Goal: Information Seeking & Learning: Learn about a topic

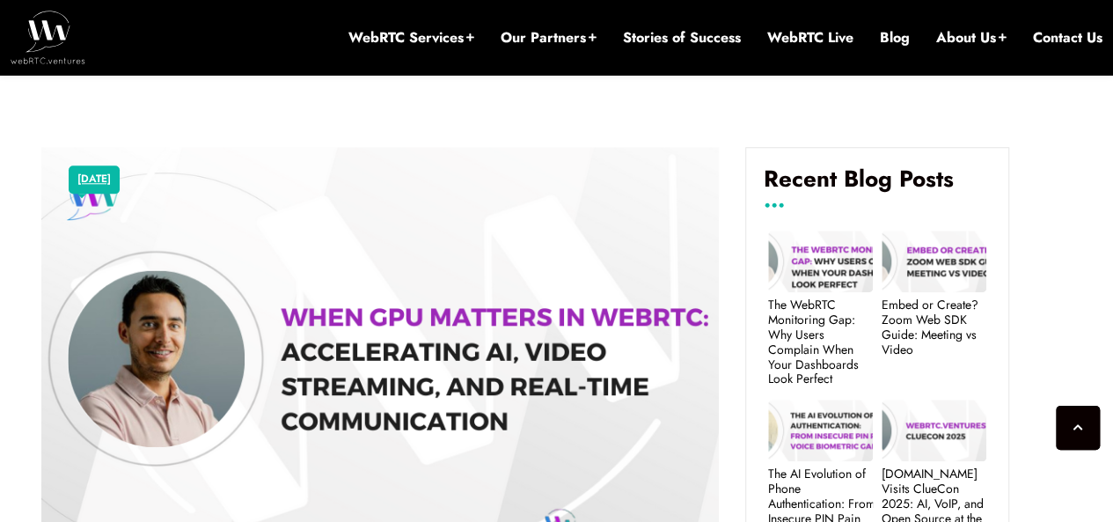
scroll to position [836, 0]
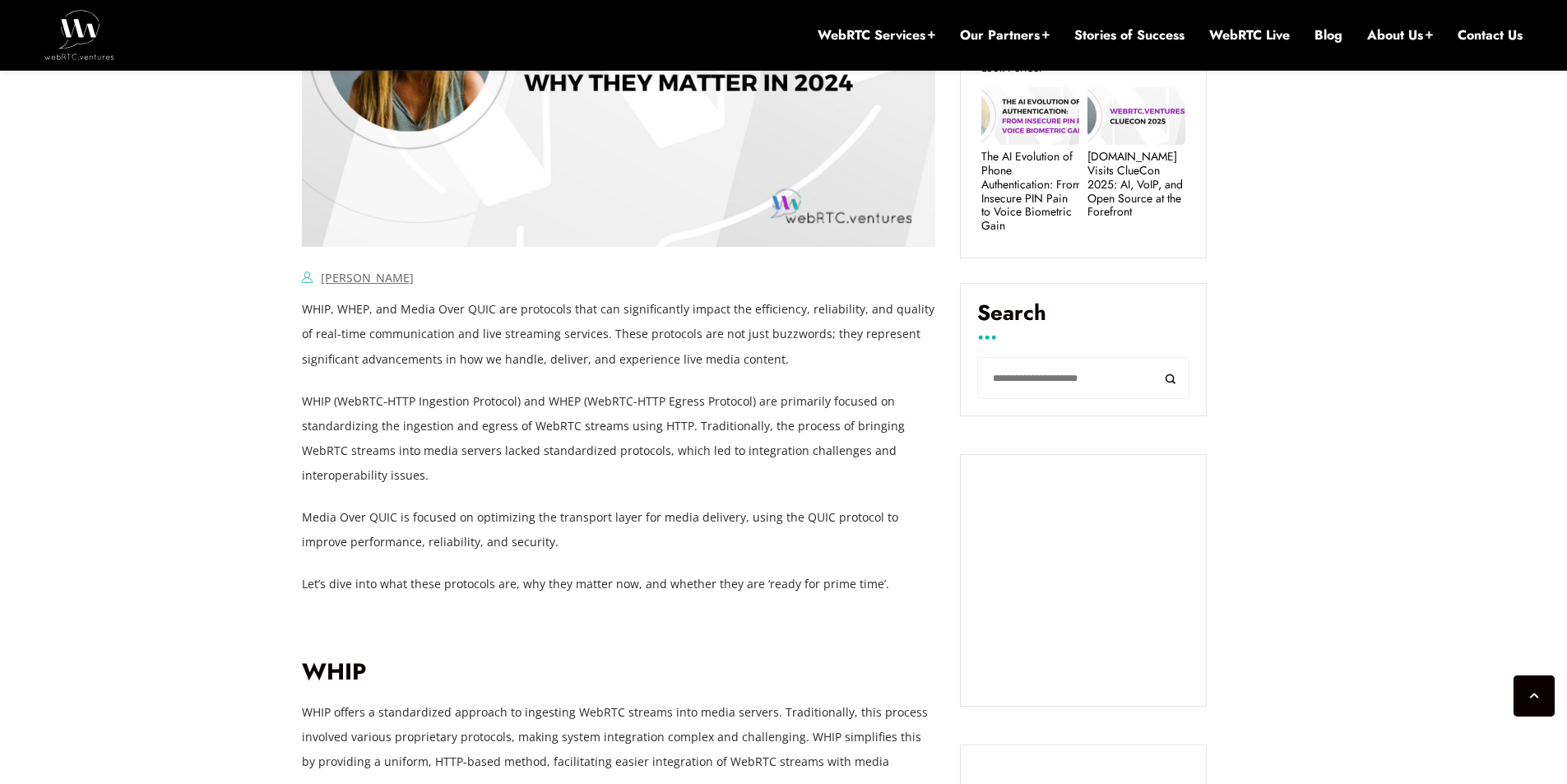
scroll to position [1019, 0]
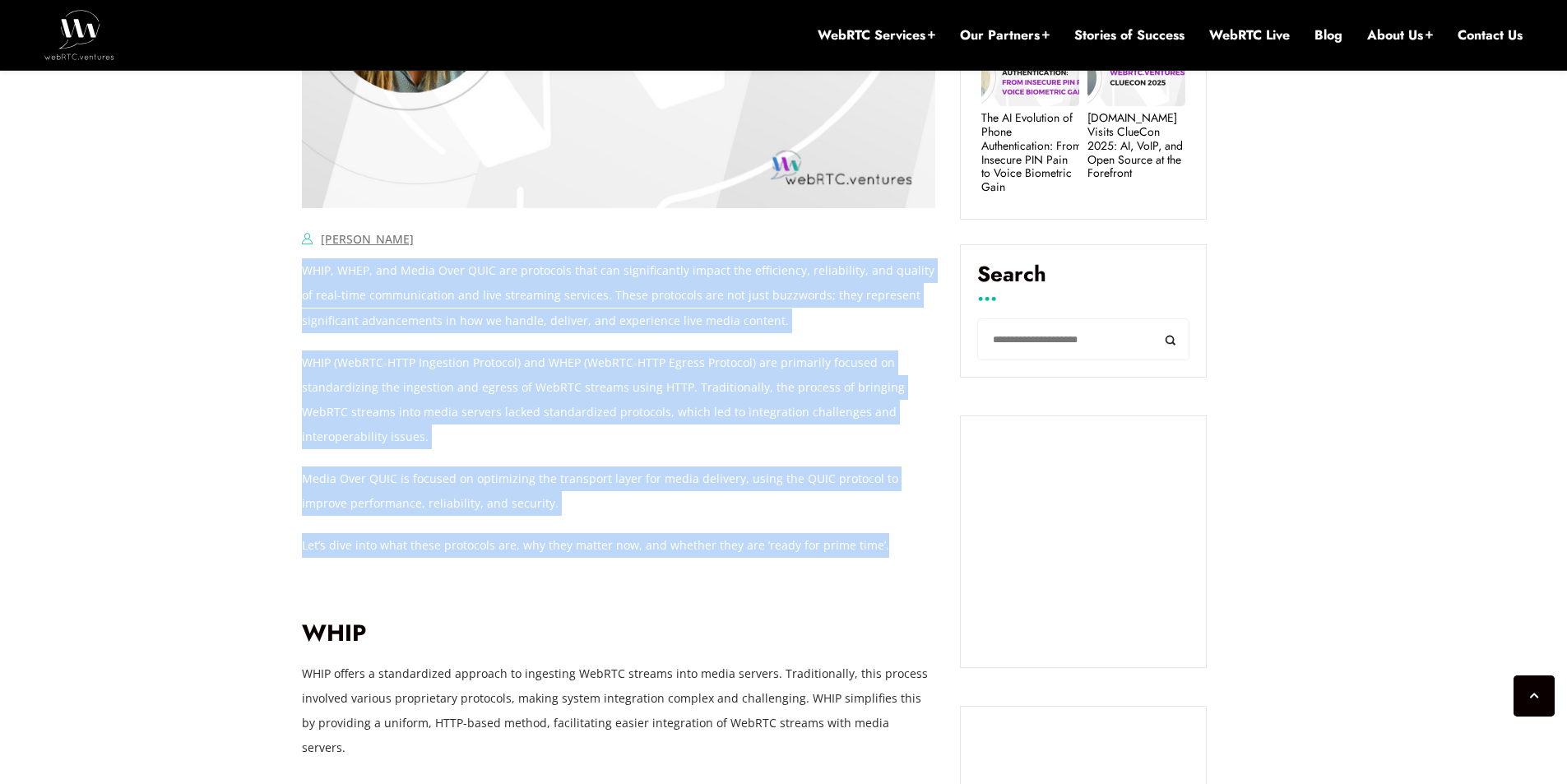
drag, startPoint x: 304, startPoint y: 264, endPoint x: 880, endPoint y: 551, distance: 643.5
click at [755, 469] on p "Media Over QUIC is focused on optimizing the transport layer for media delivery…" at bounding box center [619, 491] width 634 height 50
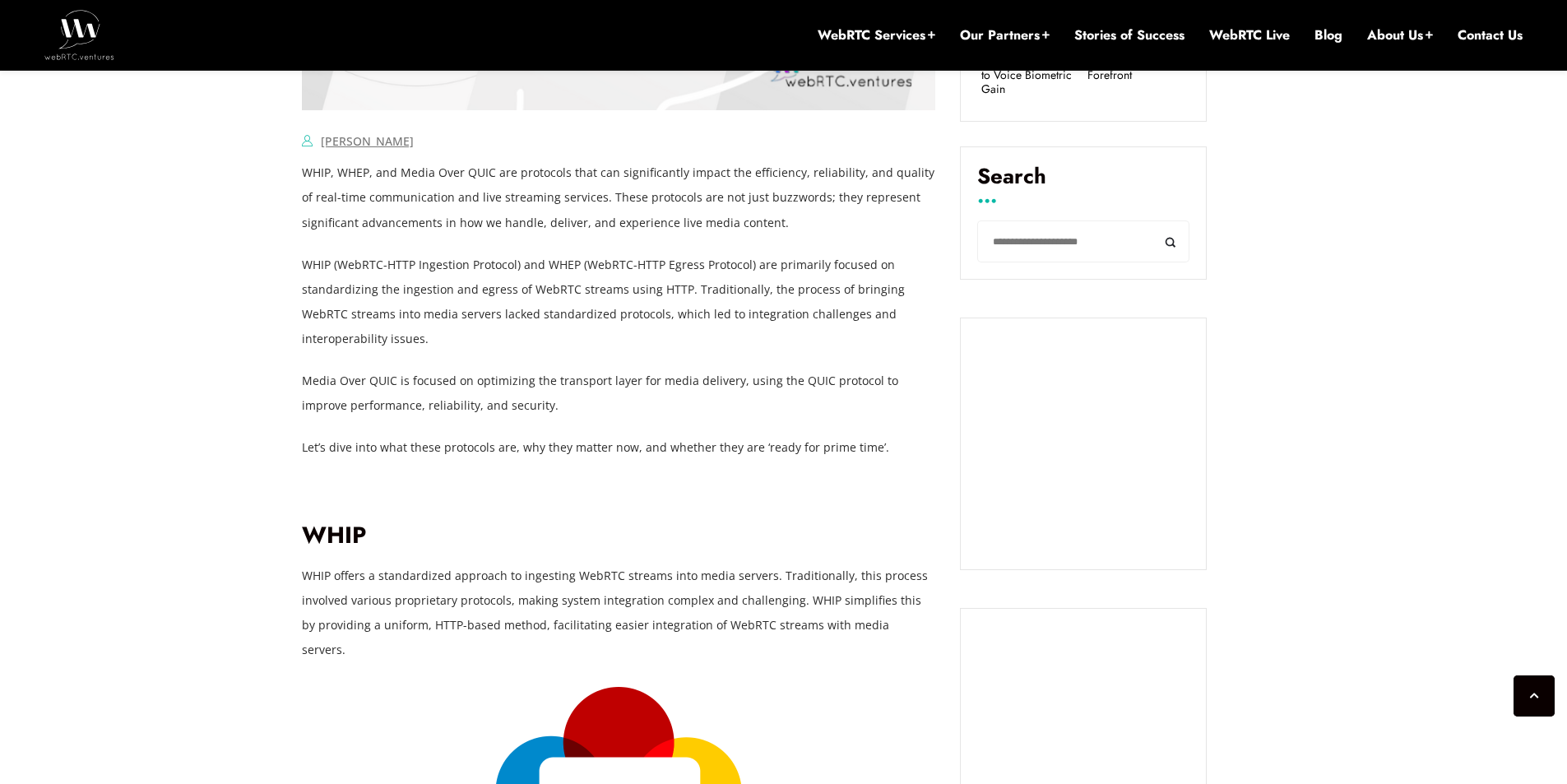
scroll to position [1120, 0]
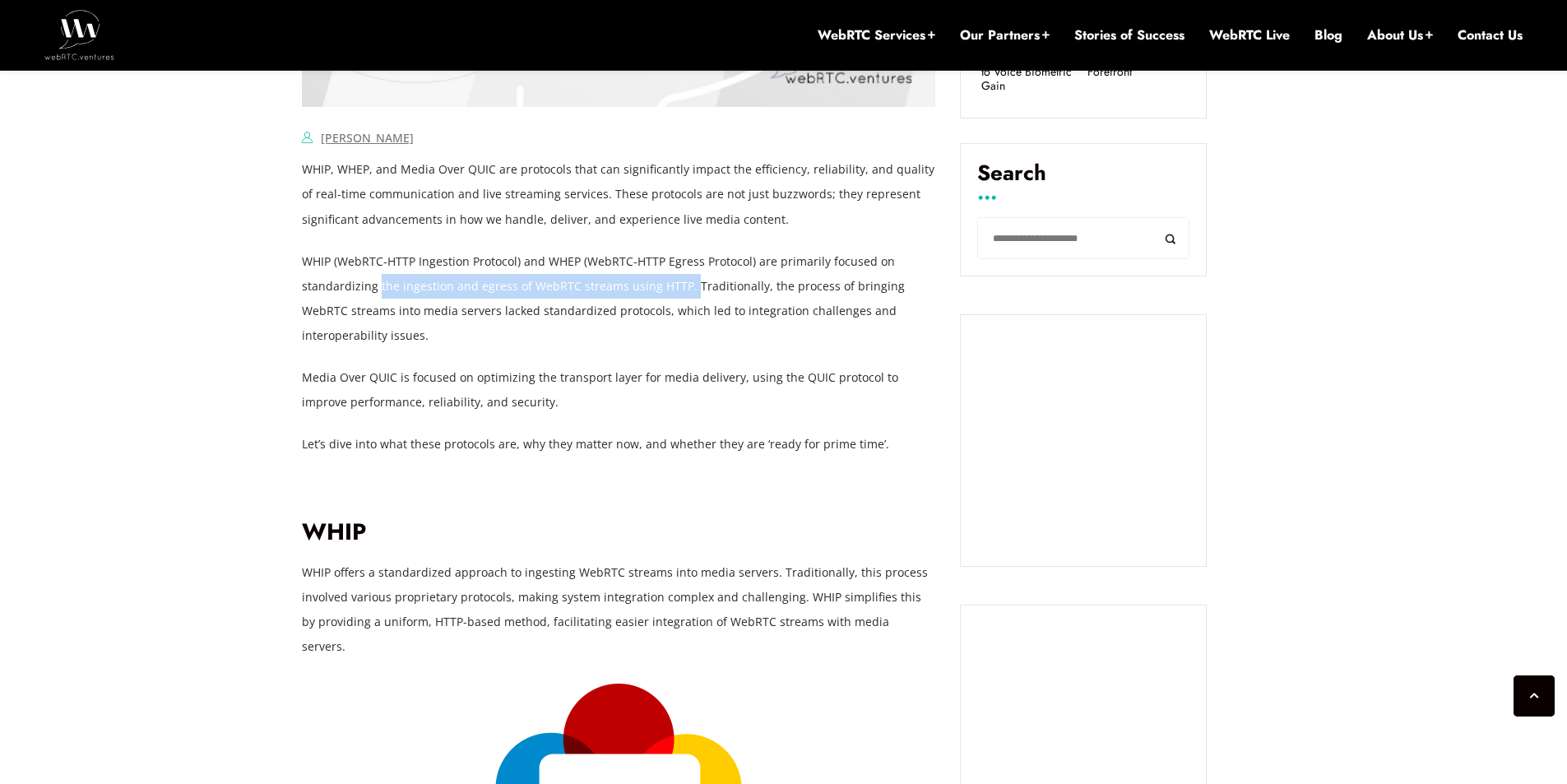
drag, startPoint x: 380, startPoint y: 284, endPoint x: 686, endPoint y: 287, distance: 306.0
click at [686, 287] on p "WHIP (WebRTC-HTTP Ingestion Protocol) and WHEP (WebRTC-HTTP Egress Protocol) ar…" at bounding box center [619, 299] width 634 height 99
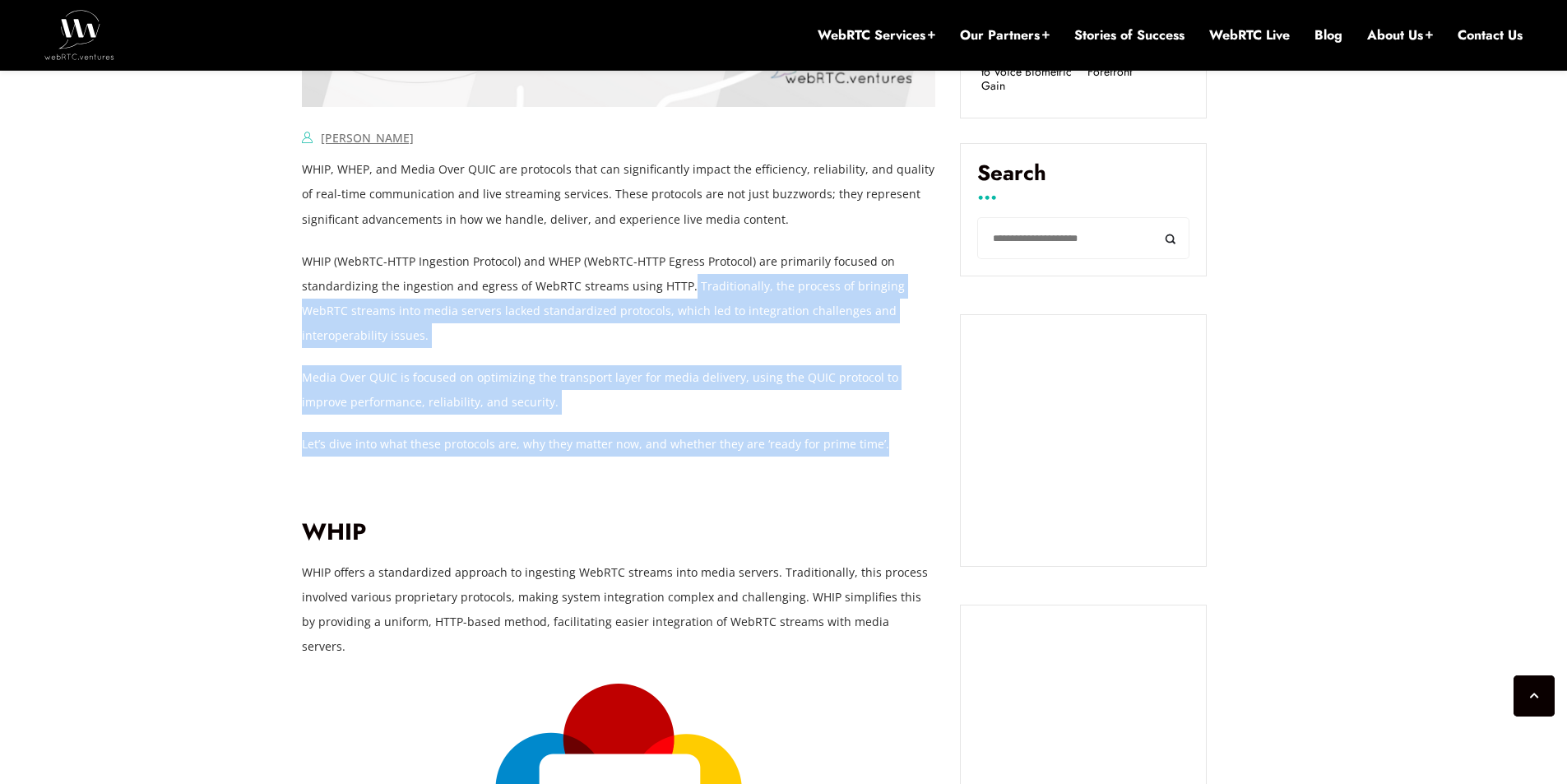
drag, startPoint x: 683, startPoint y: 284, endPoint x: 247, endPoint y: 423, distance: 457.6
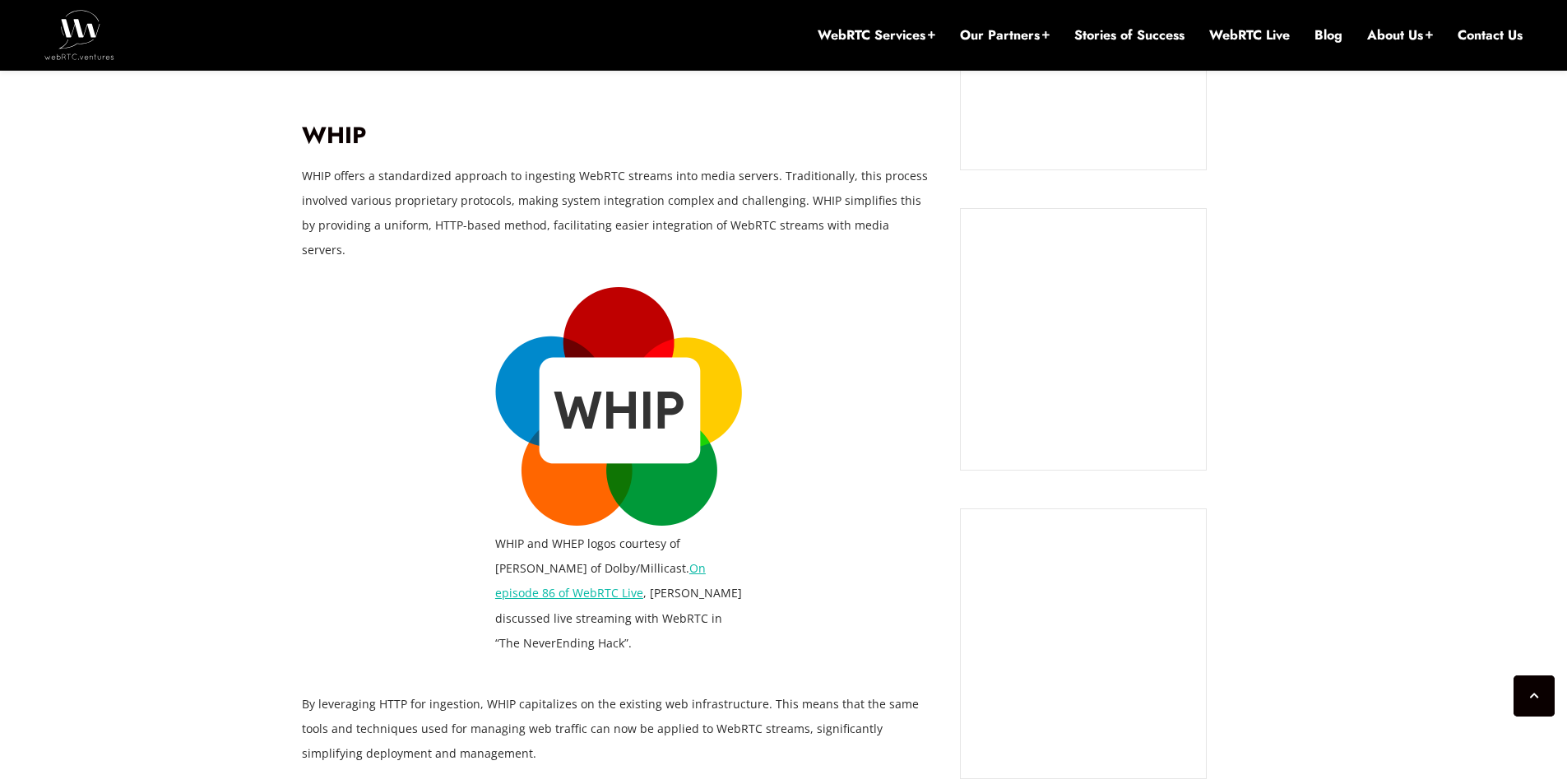
scroll to position [1532, 0]
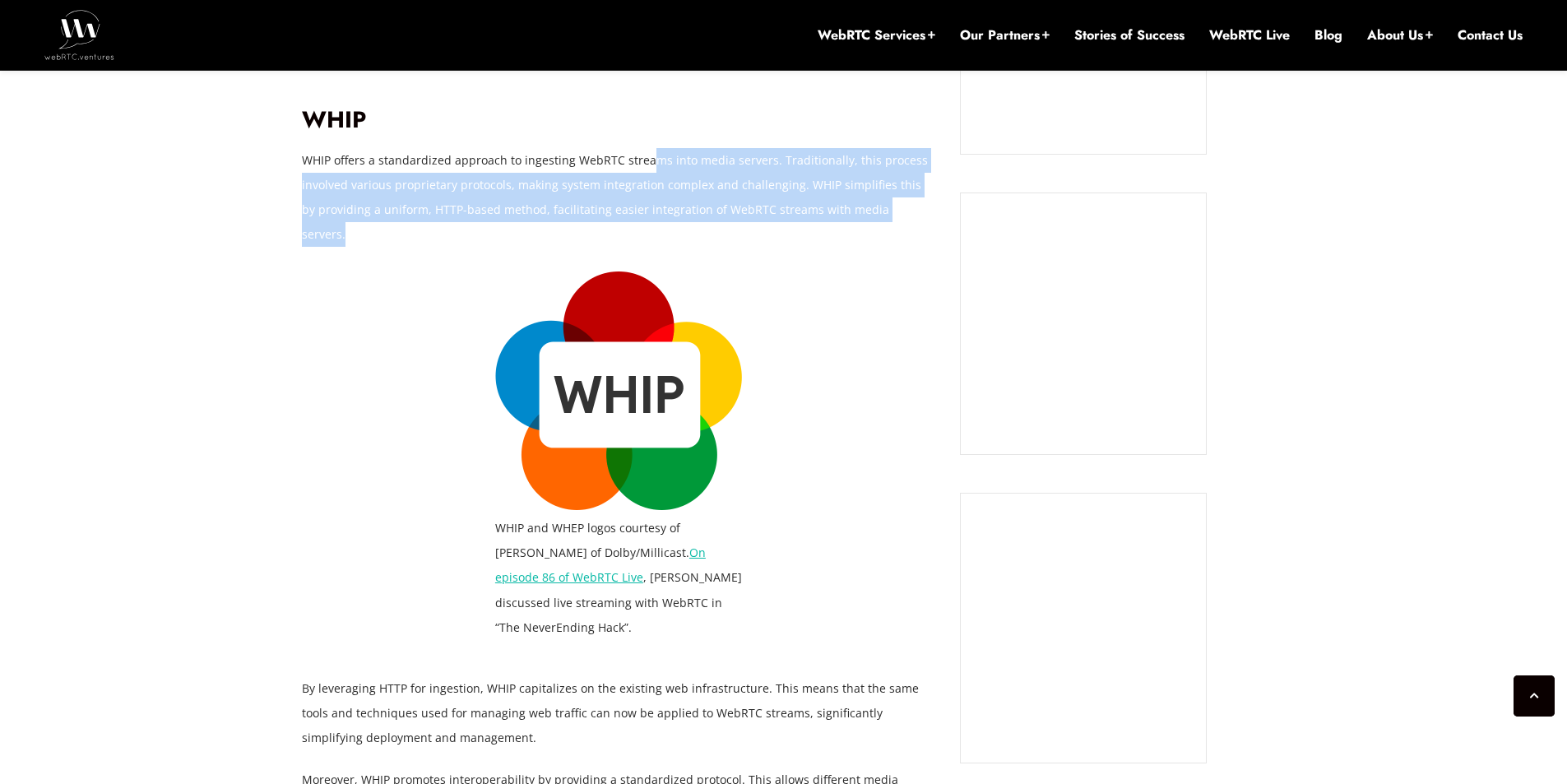
drag, startPoint x: 701, startPoint y: 135, endPoint x: 930, endPoint y: 217, distance: 243.2
click at [930, 217] on p "WHIP offers a standardized approach to ingesting WebRTC streams into media serv…" at bounding box center [619, 197] width 634 height 99
drag, startPoint x: 937, startPoint y: 216, endPoint x: 282, endPoint y: 165, distance: 657.0
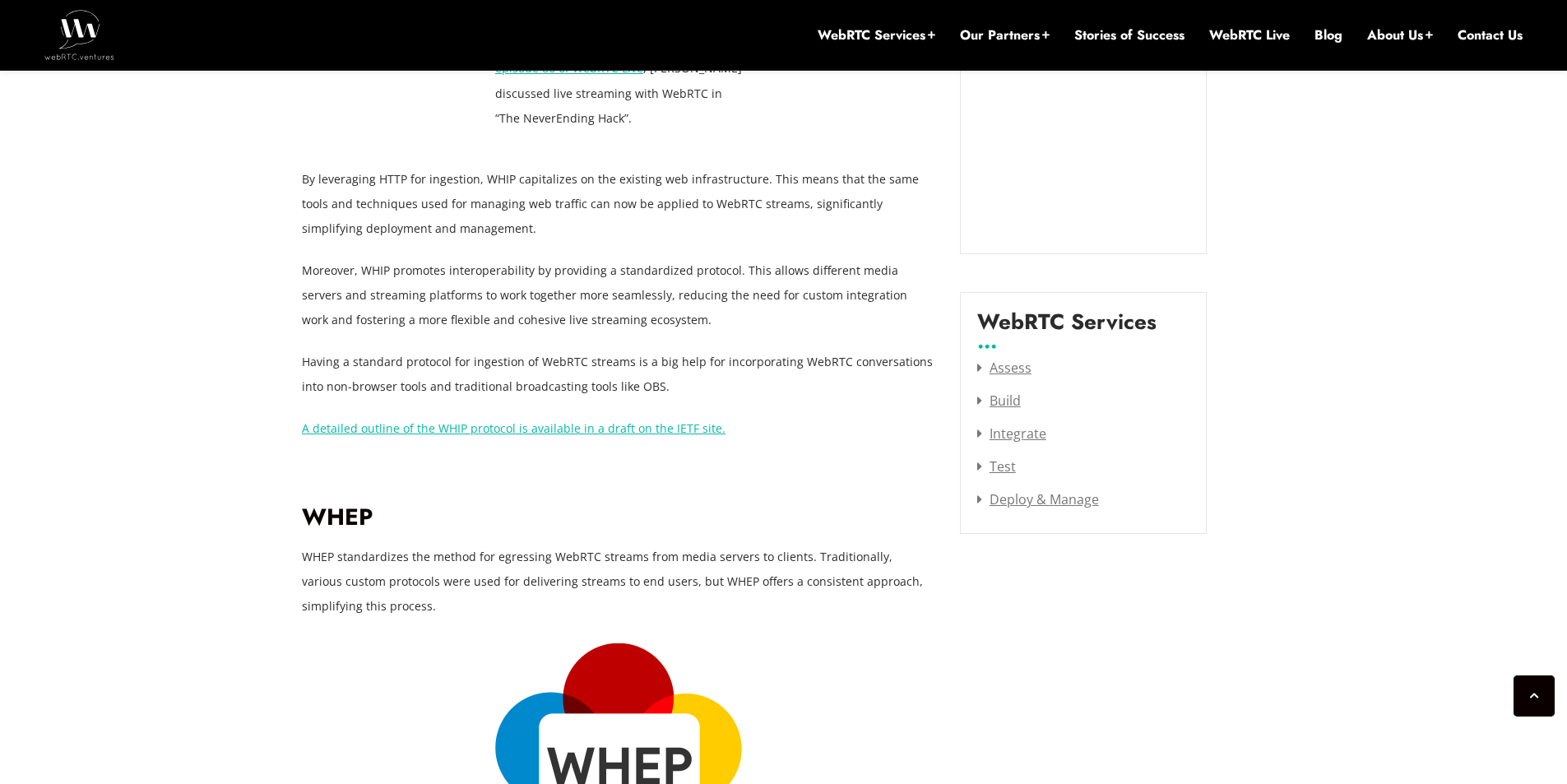
scroll to position [2047, 0]
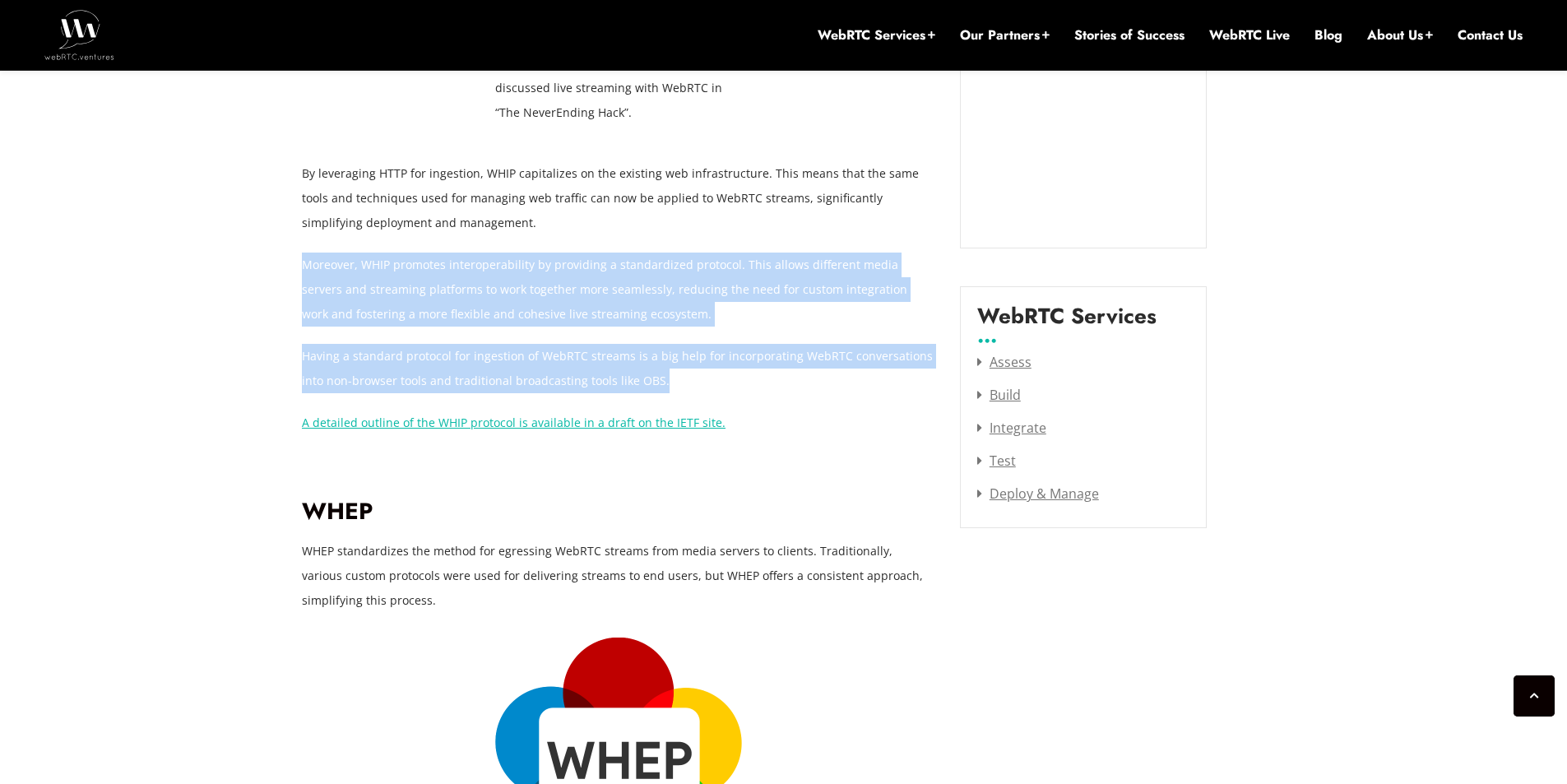
drag, startPoint x: 587, startPoint y: 180, endPoint x: 759, endPoint y: 326, distance: 225.6
click at [759, 344] on p "Having a standard protocol for ingestion of WebRTC streams is a big help for in…" at bounding box center [619, 368] width 634 height 50
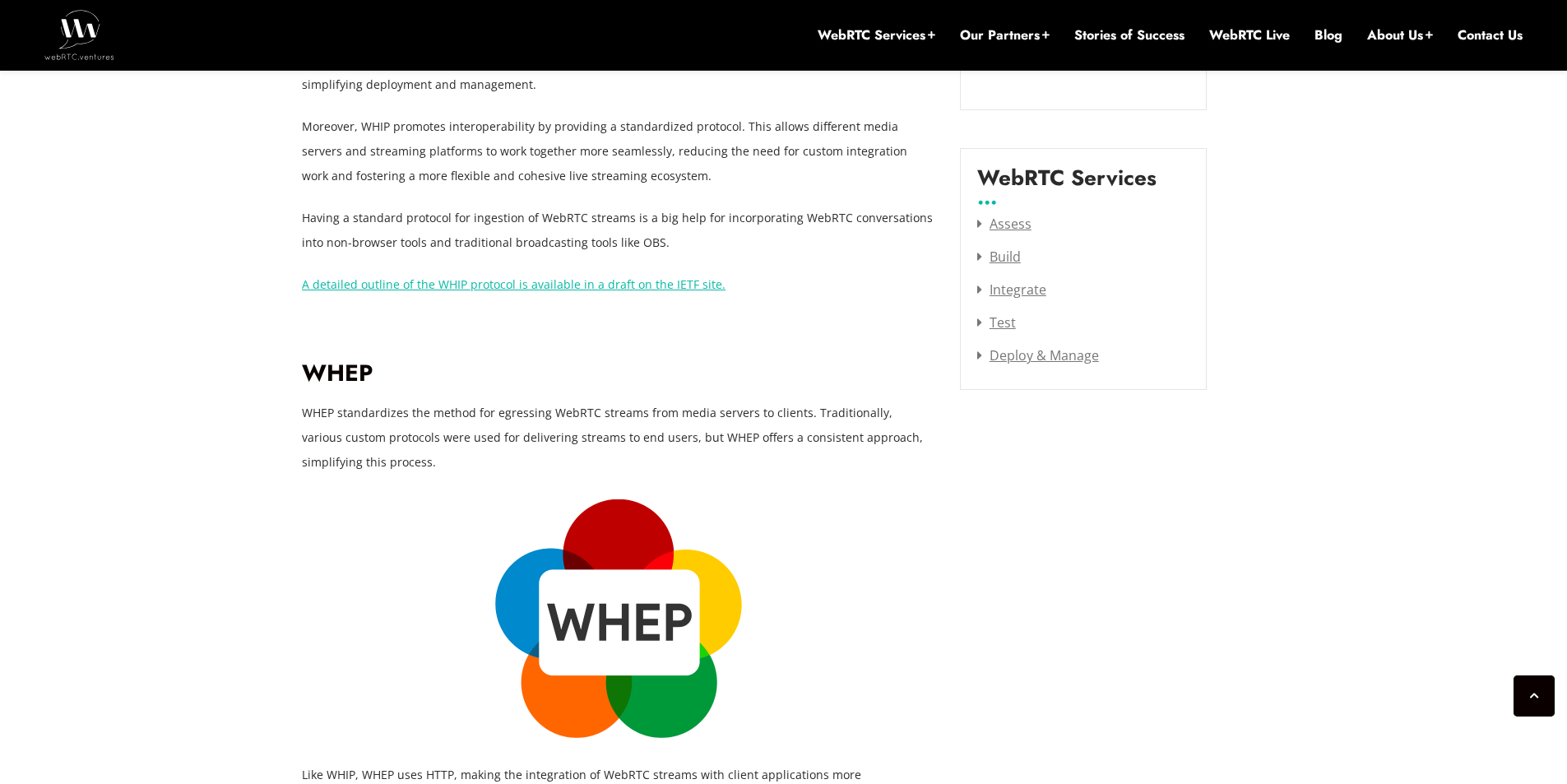
scroll to position [2190, 0]
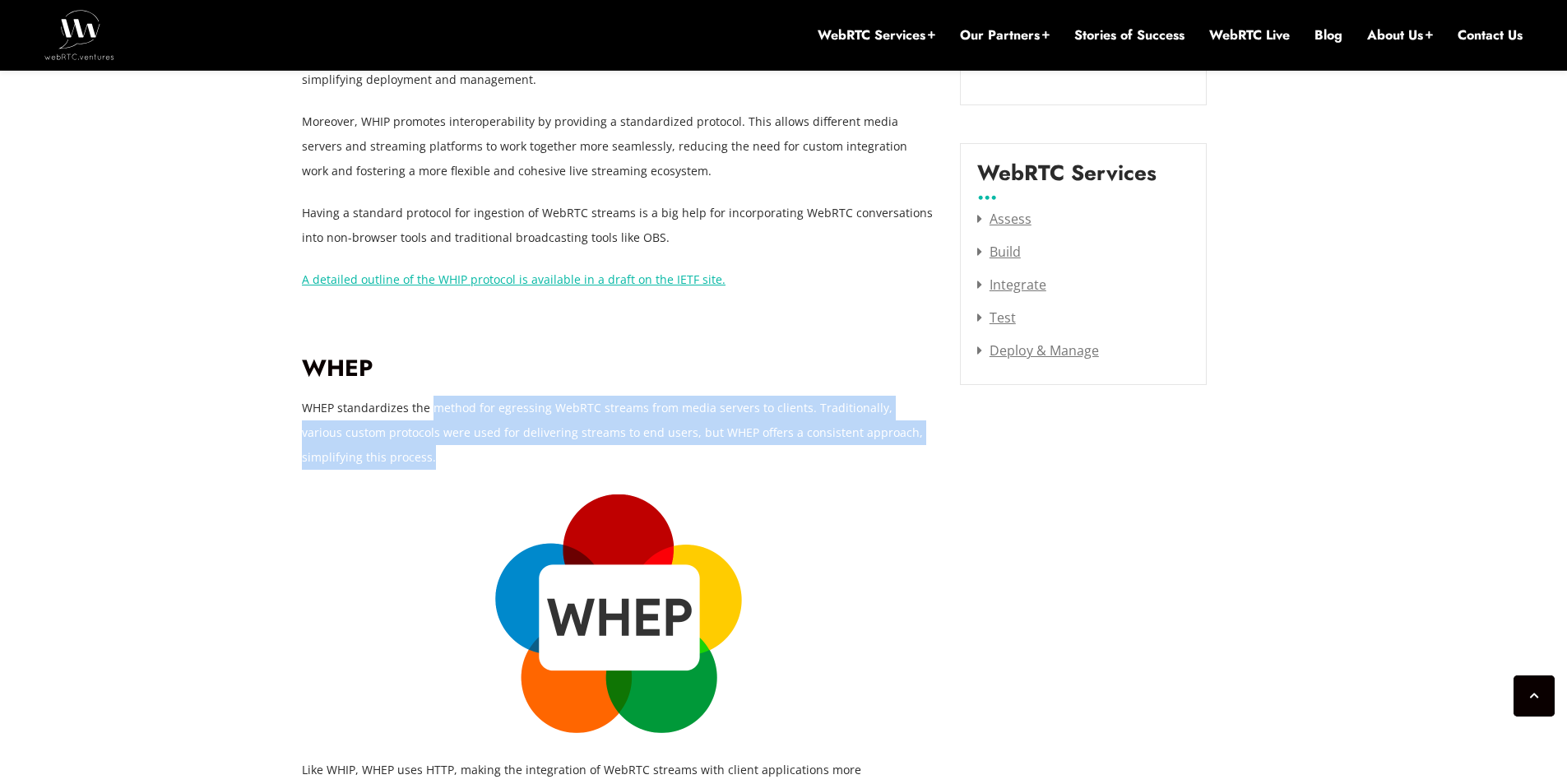
drag, startPoint x: 467, startPoint y: 404, endPoint x: 435, endPoint y: 333, distance: 77.9
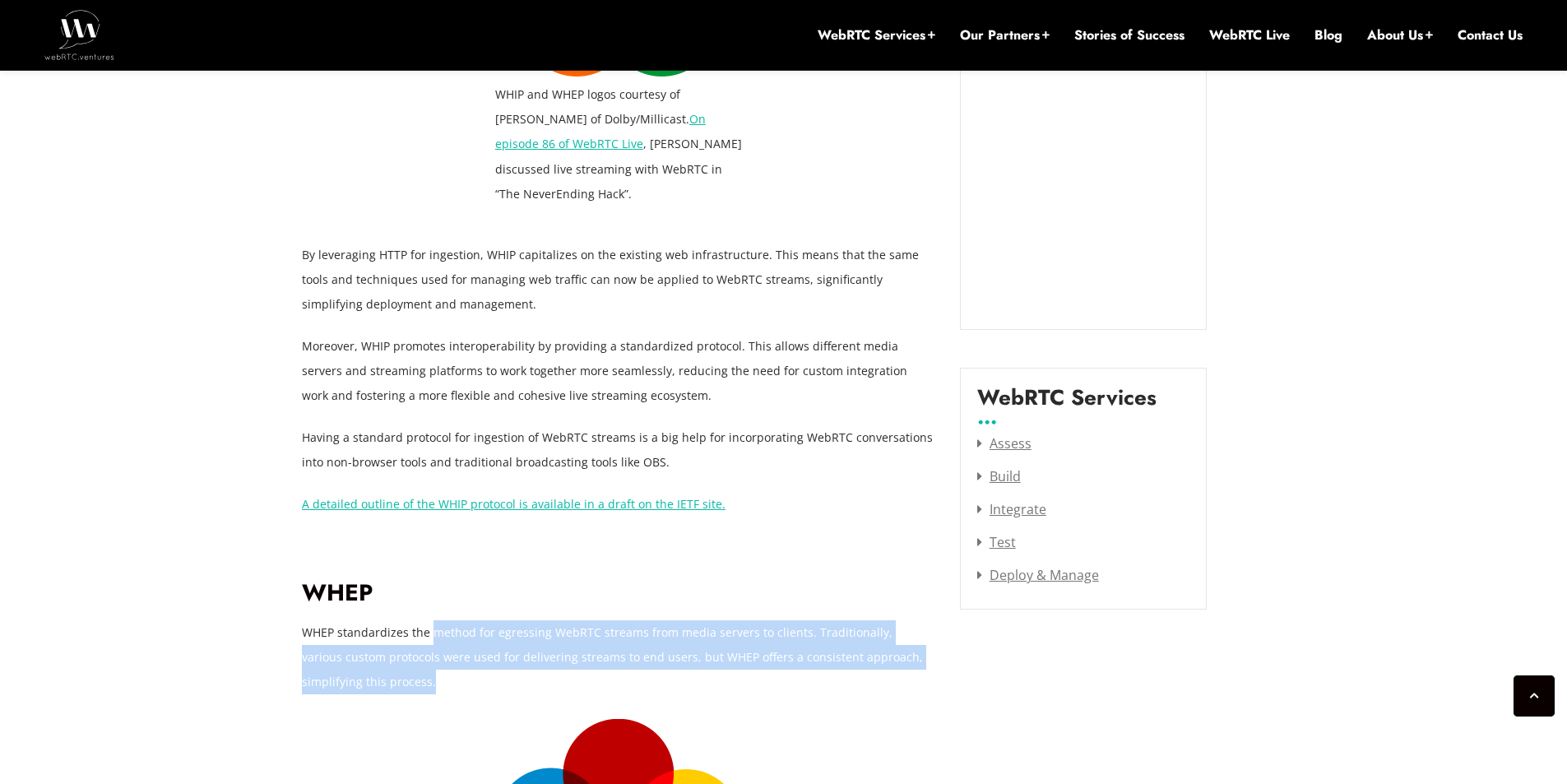
scroll to position [1944, 0]
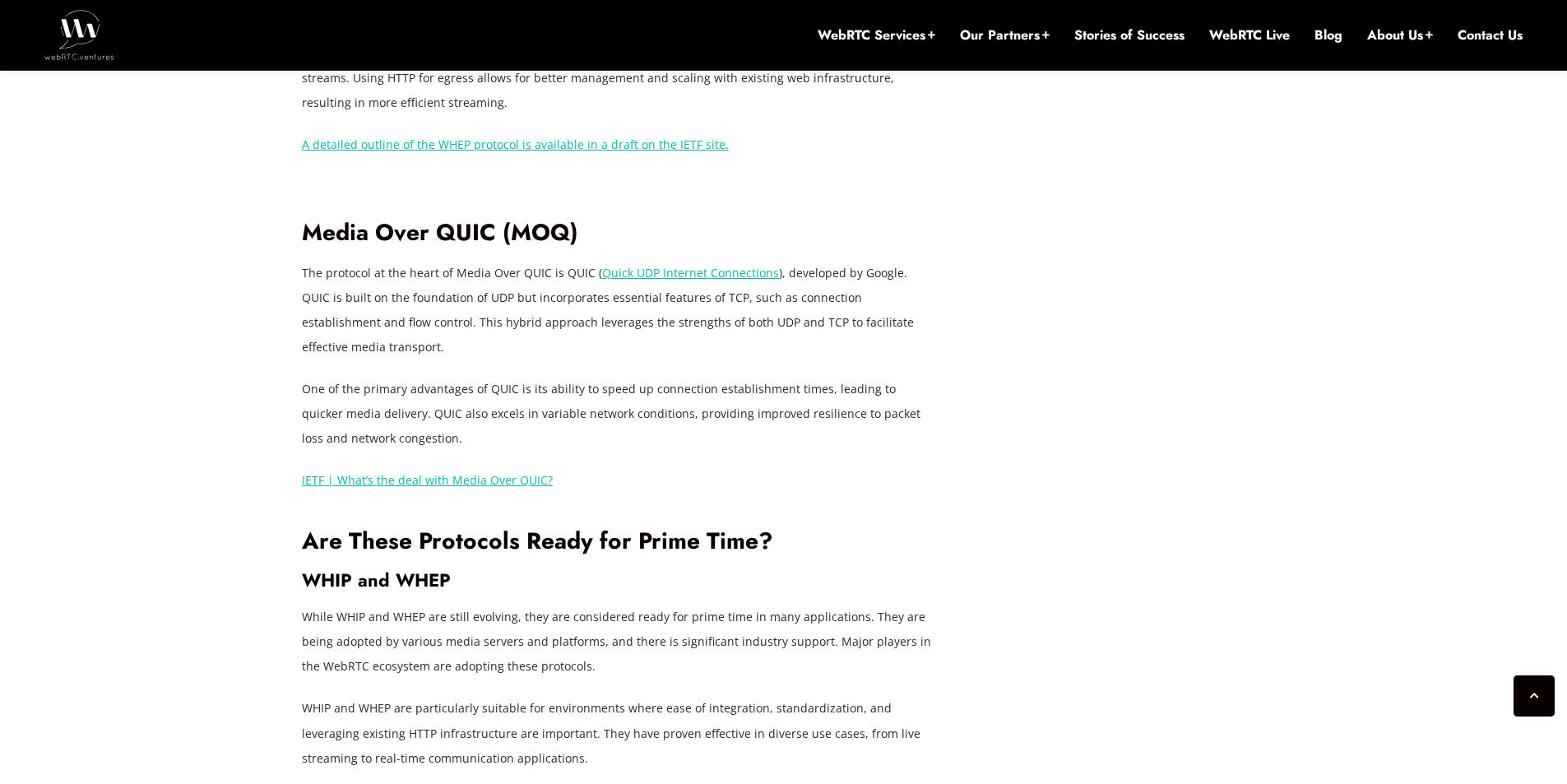
scroll to position [3015, 0]
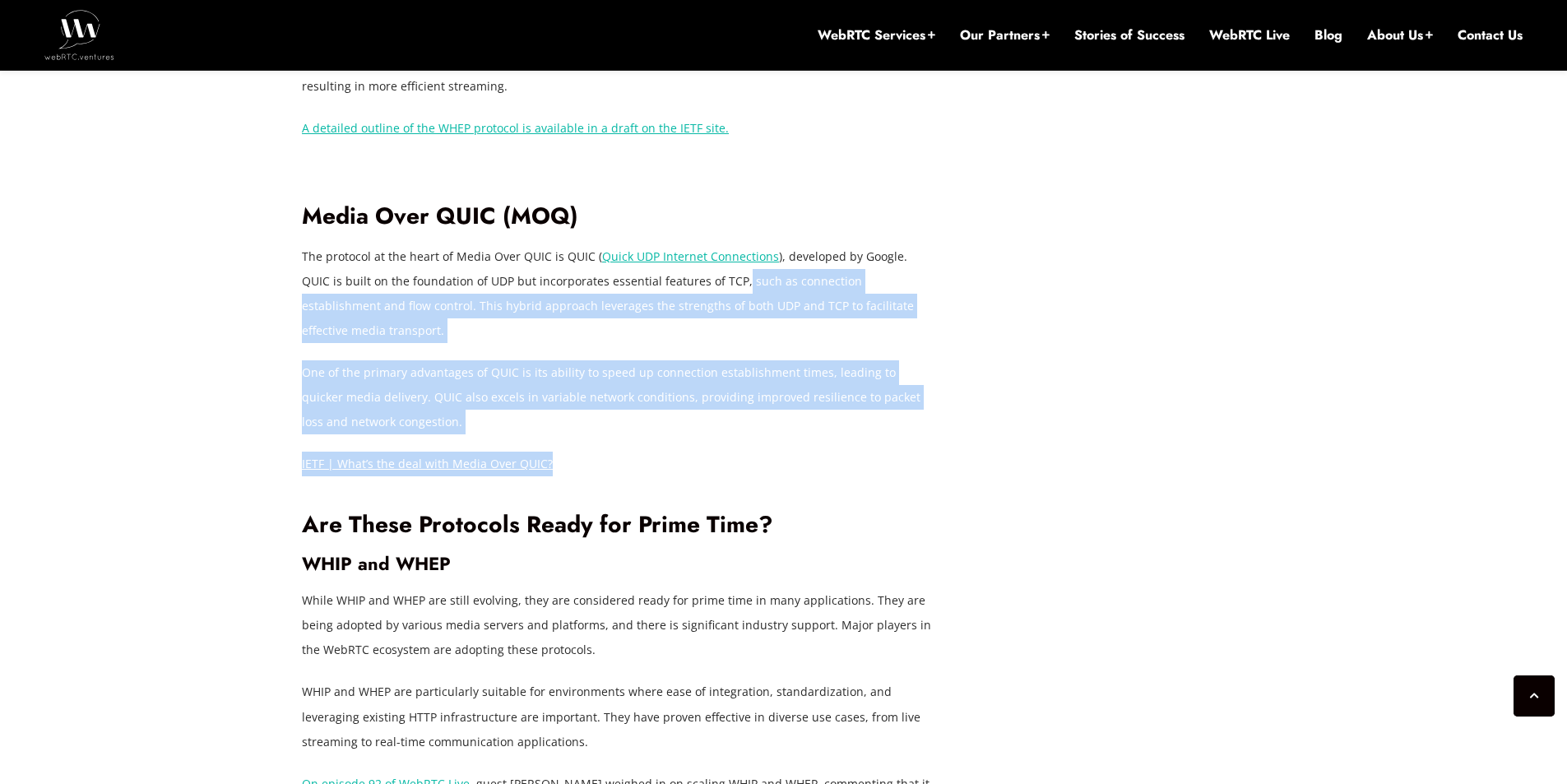
drag, startPoint x: 696, startPoint y: 234, endPoint x: 774, endPoint y: 374, distance: 160.3
click at [774, 374] on div "WHIP, WHEP, and Media Over QUIC are protocols that can significantly impact the…" at bounding box center [619, 128] width 634 height 3731
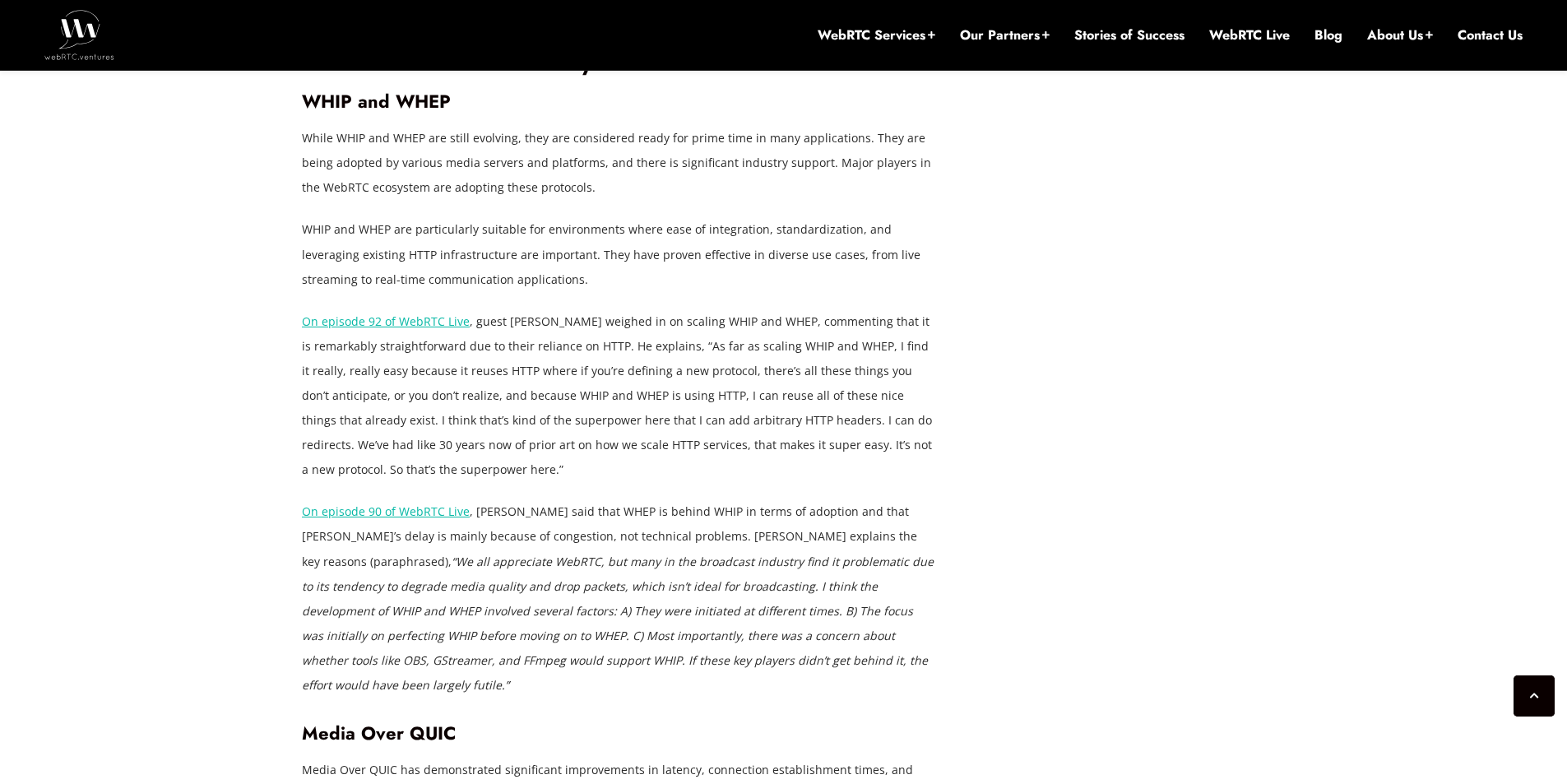
scroll to position [3478, 0]
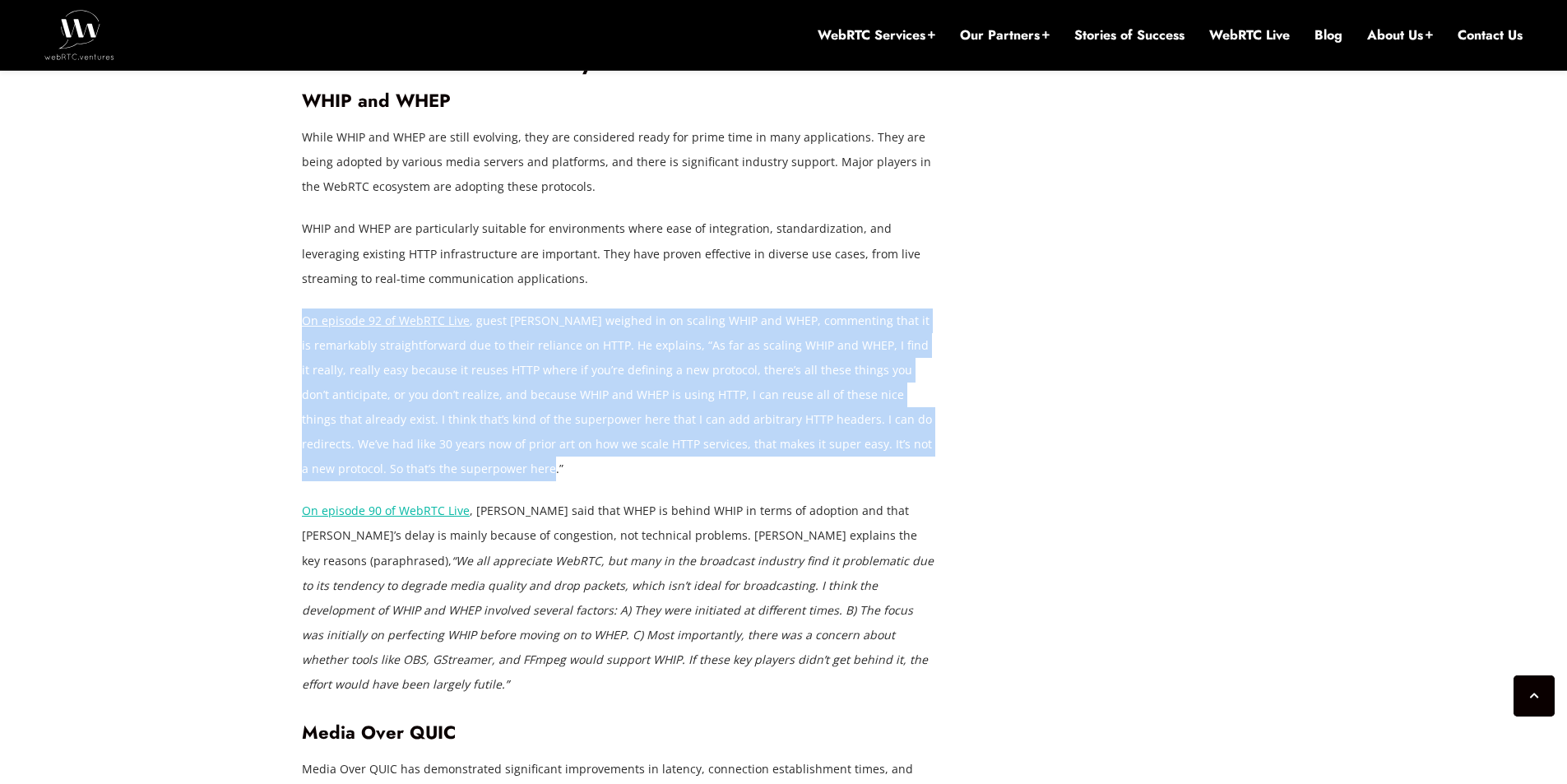
drag, startPoint x: 793, startPoint y: 391, endPoint x: 616, endPoint y: 209, distance: 253.9
click at [616, 216] on p "WHIP and WHEP are particularly suitable for environments where ease of integrat…" at bounding box center [619, 252] width 634 height 74
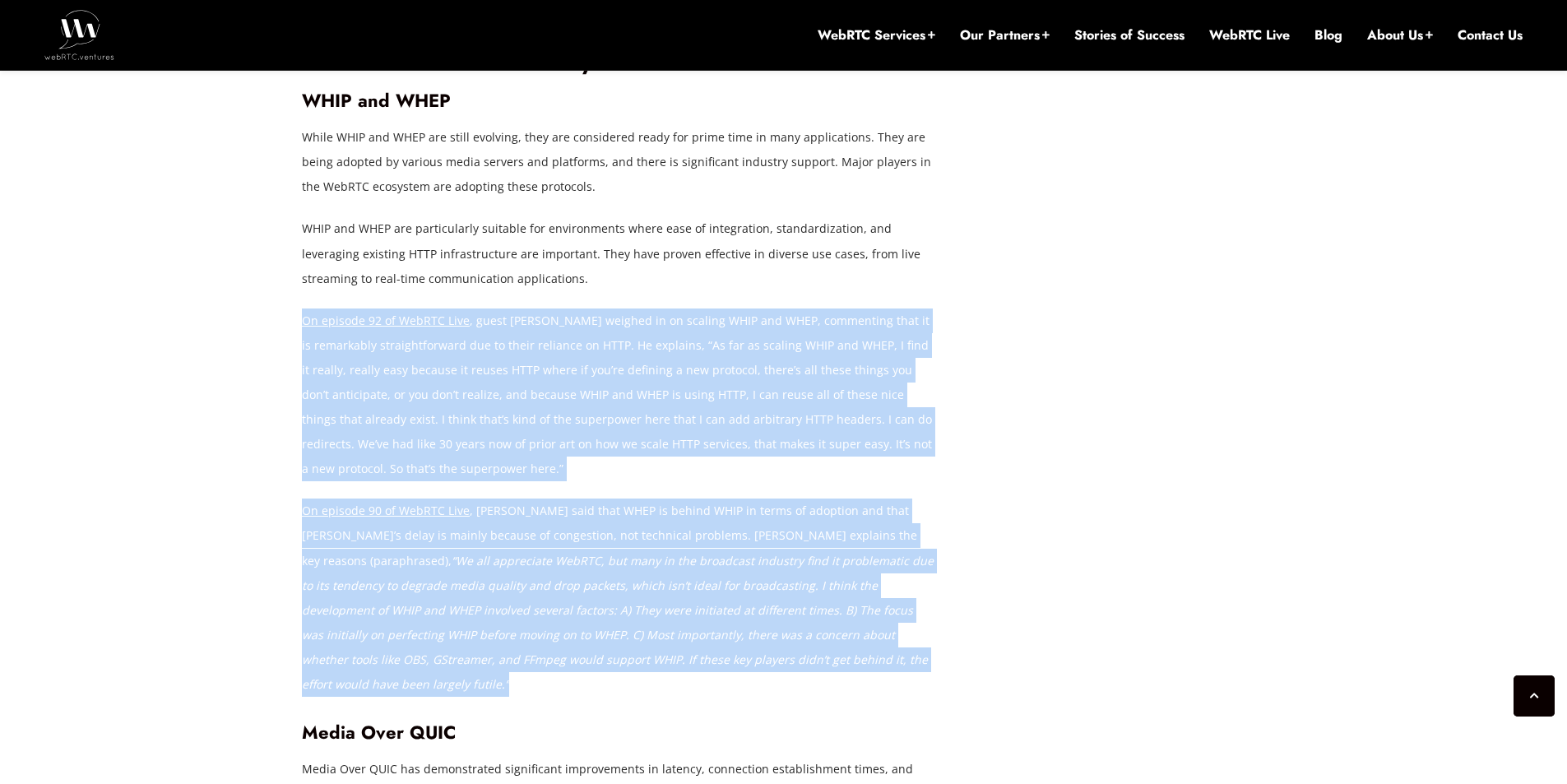
drag, startPoint x: 600, startPoint y: 210, endPoint x: 200, endPoint y: 403, distance: 444.1
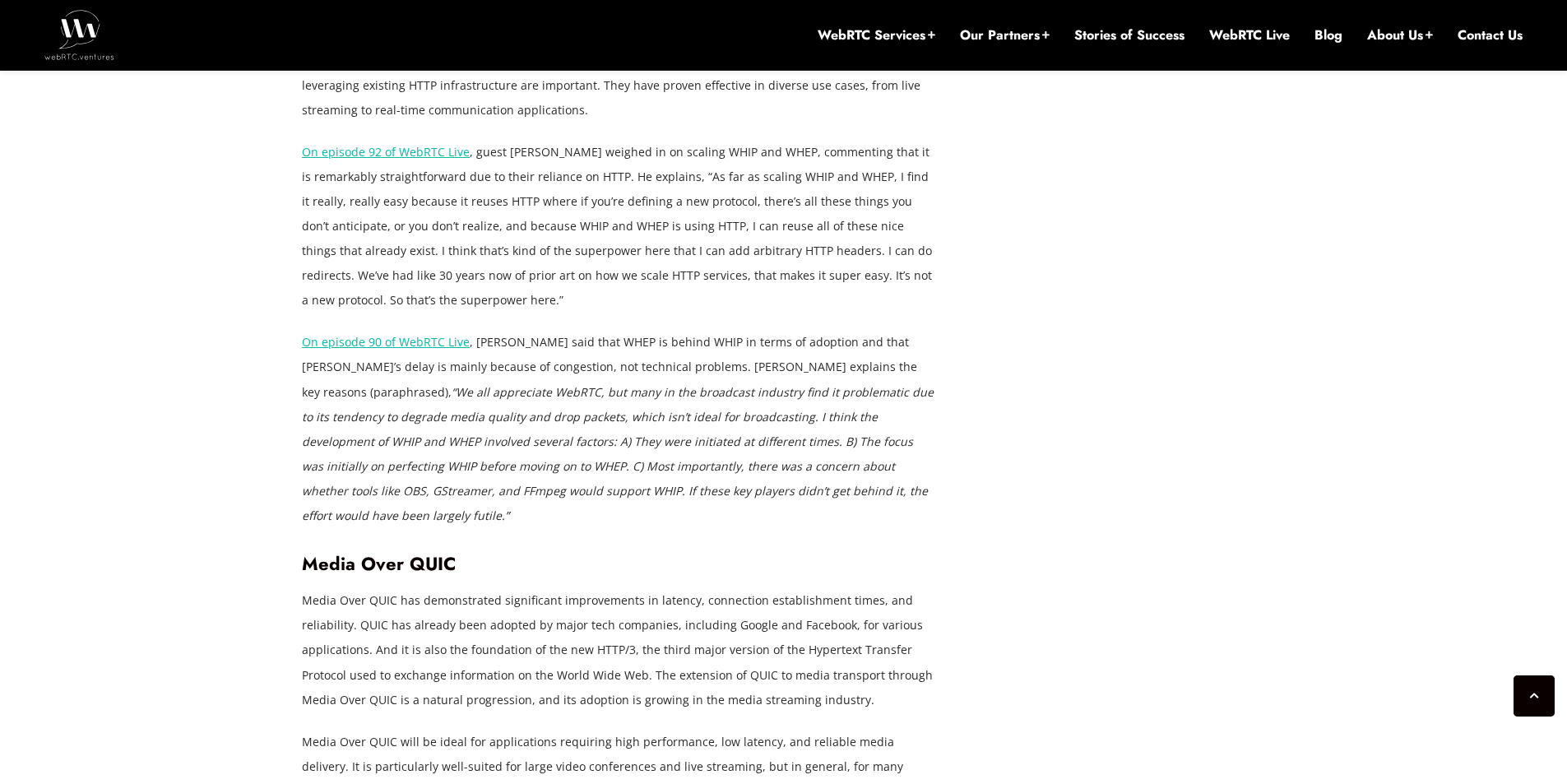
scroll to position [3649, 0]
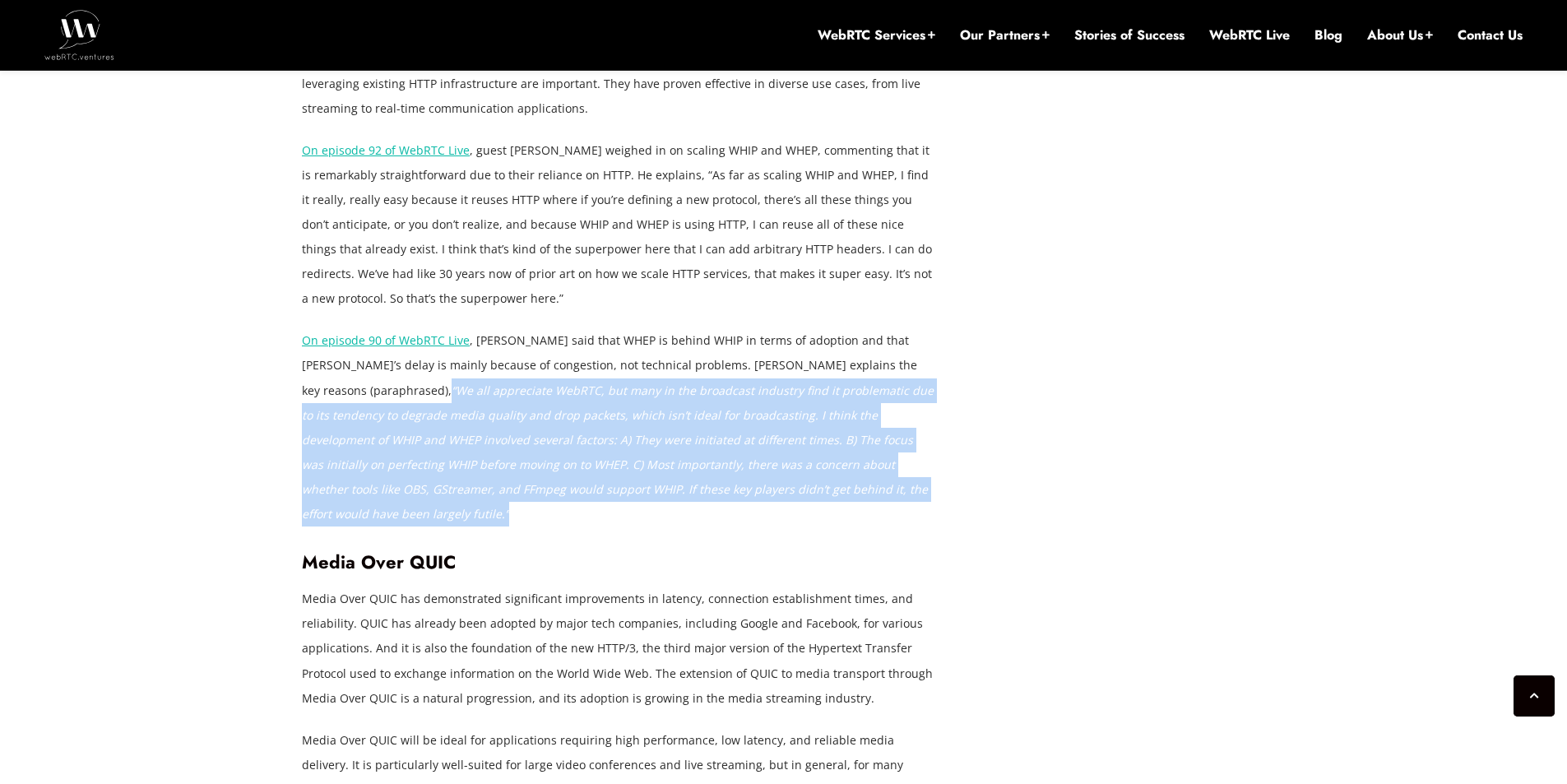
drag, startPoint x: 881, startPoint y: 286, endPoint x: 919, endPoint y: 424, distance: 143.1
click at [919, 424] on p "On episode 90 of WebRTC Live , Dan Jenkins said that WHEP is behind WHIP in ter…" at bounding box center [619, 427] width 634 height 198
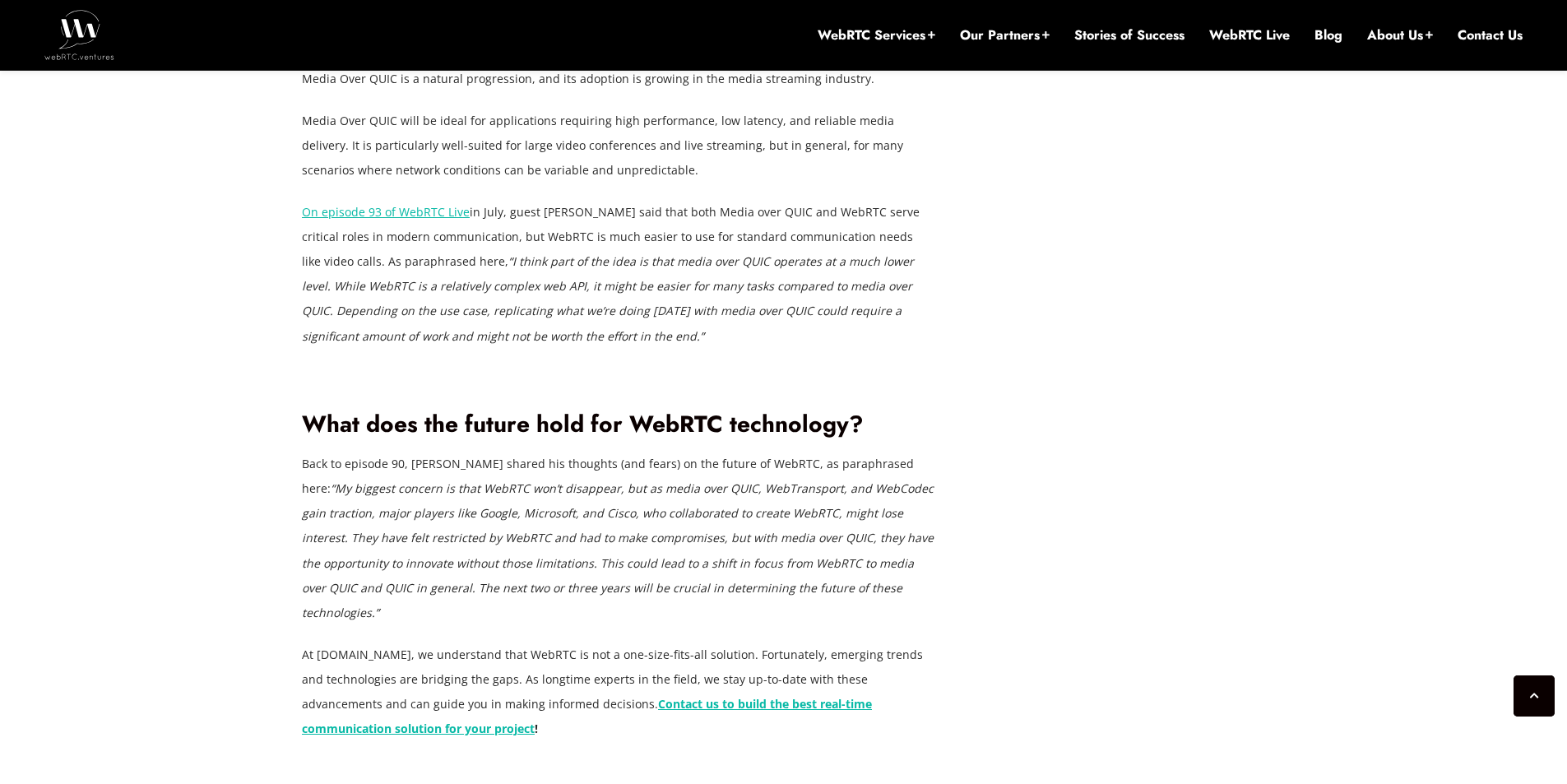
scroll to position [4271, 0]
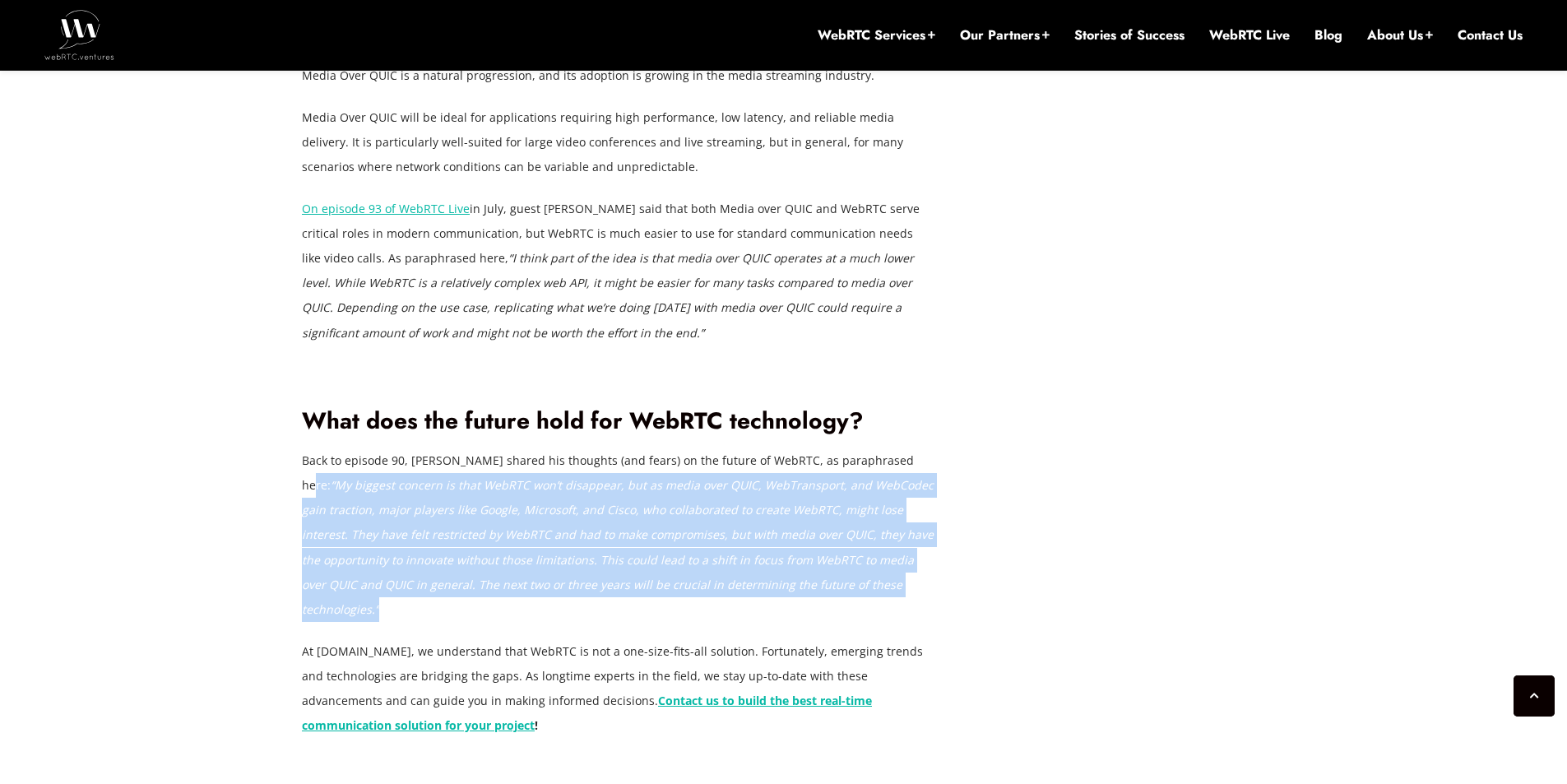
drag, startPoint x: 895, startPoint y: 354, endPoint x: 890, endPoint y: 489, distance: 135.1
click at [890, 489] on p "Back to episode 90, Dan Jenkins shared his thoughts (and fears) on the future o…" at bounding box center [619, 535] width 634 height 174
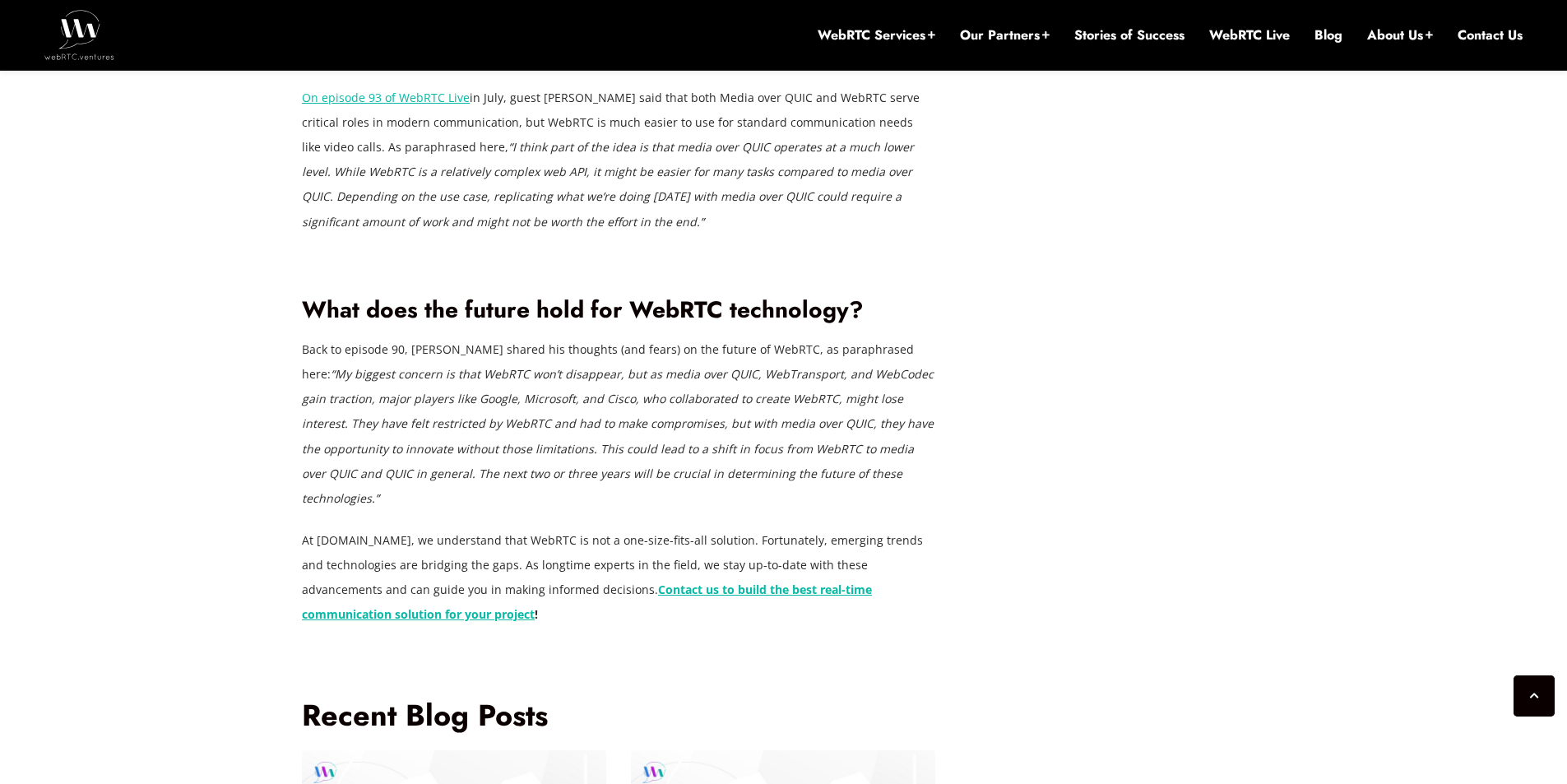
scroll to position [4384, 0]
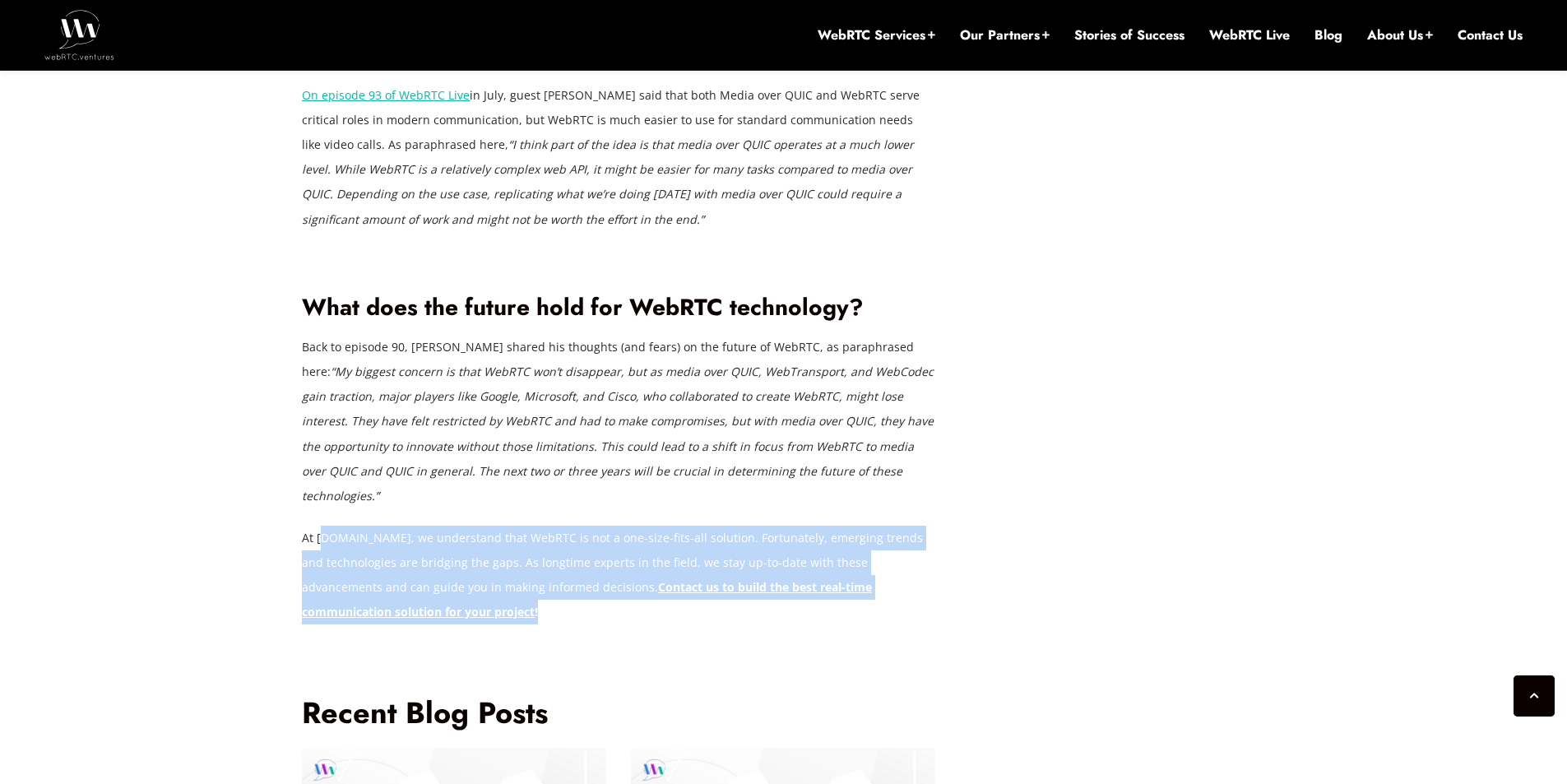
drag, startPoint x: 442, startPoint y: 490, endPoint x: 330, endPoint y: 396, distance: 146.2
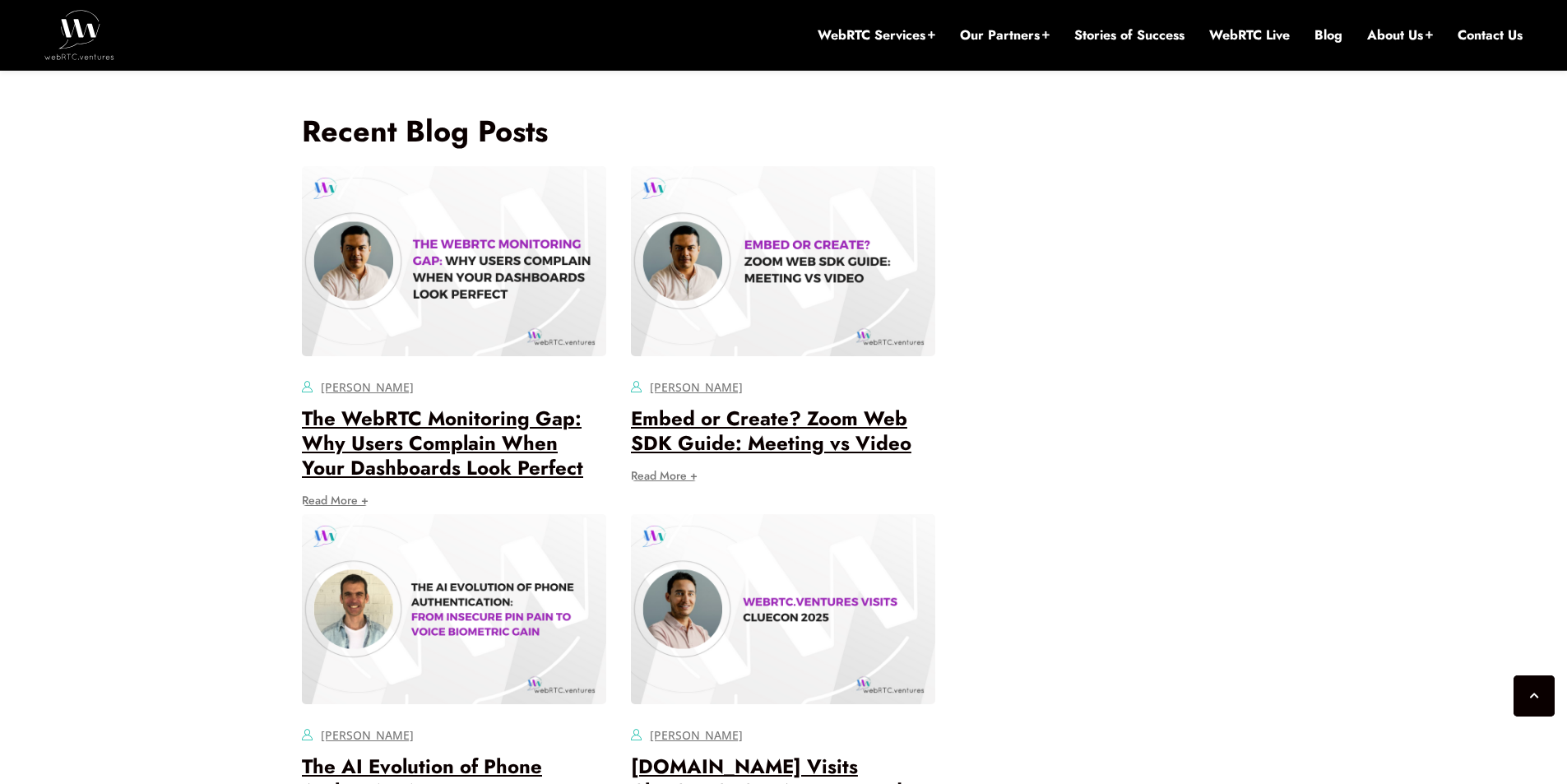
scroll to position [5004, 0]
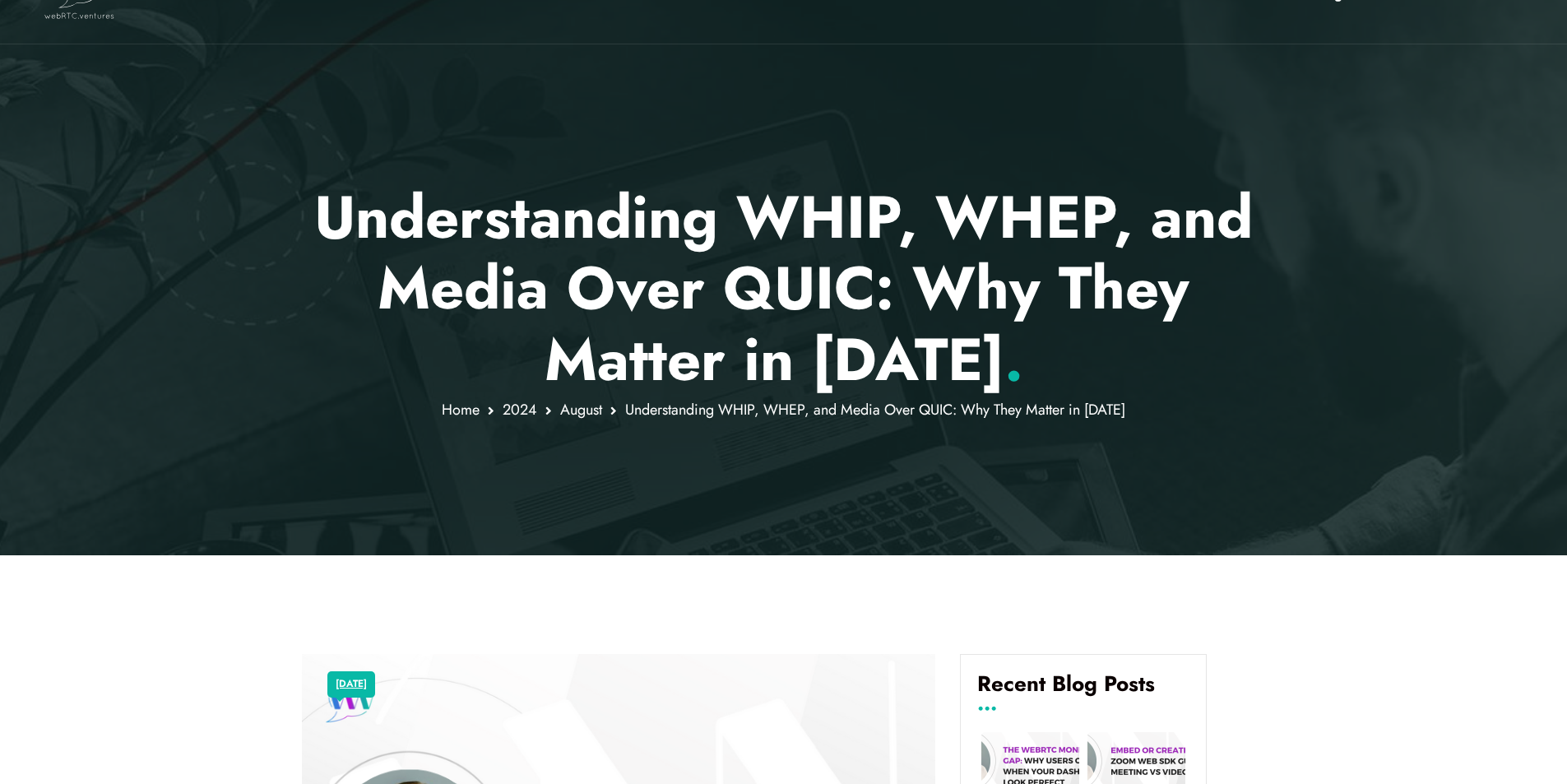
scroll to position [0, 0]
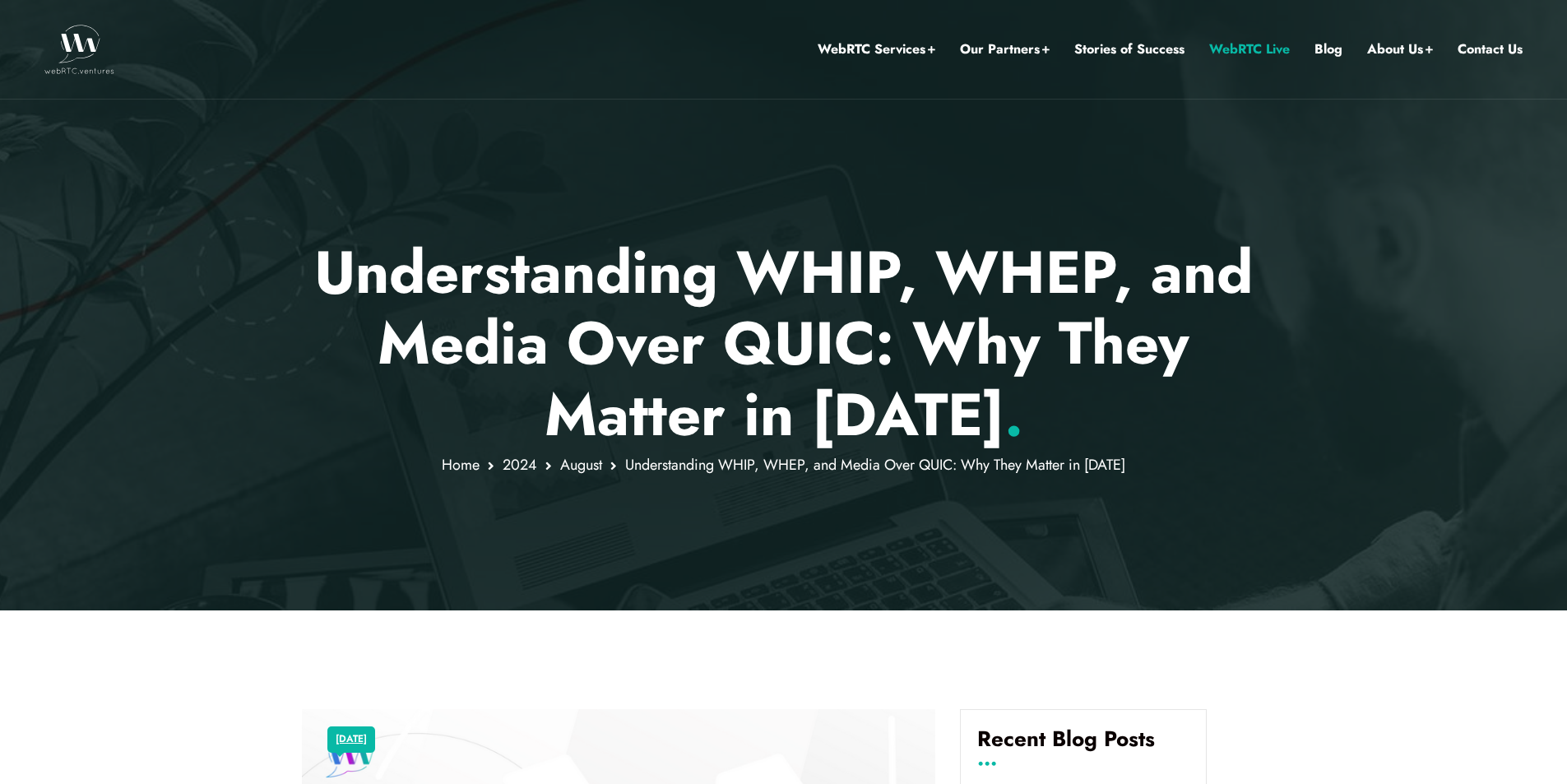
click at [1230, 41] on link "WebRTC Live" at bounding box center [1250, 49] width 80 height 21
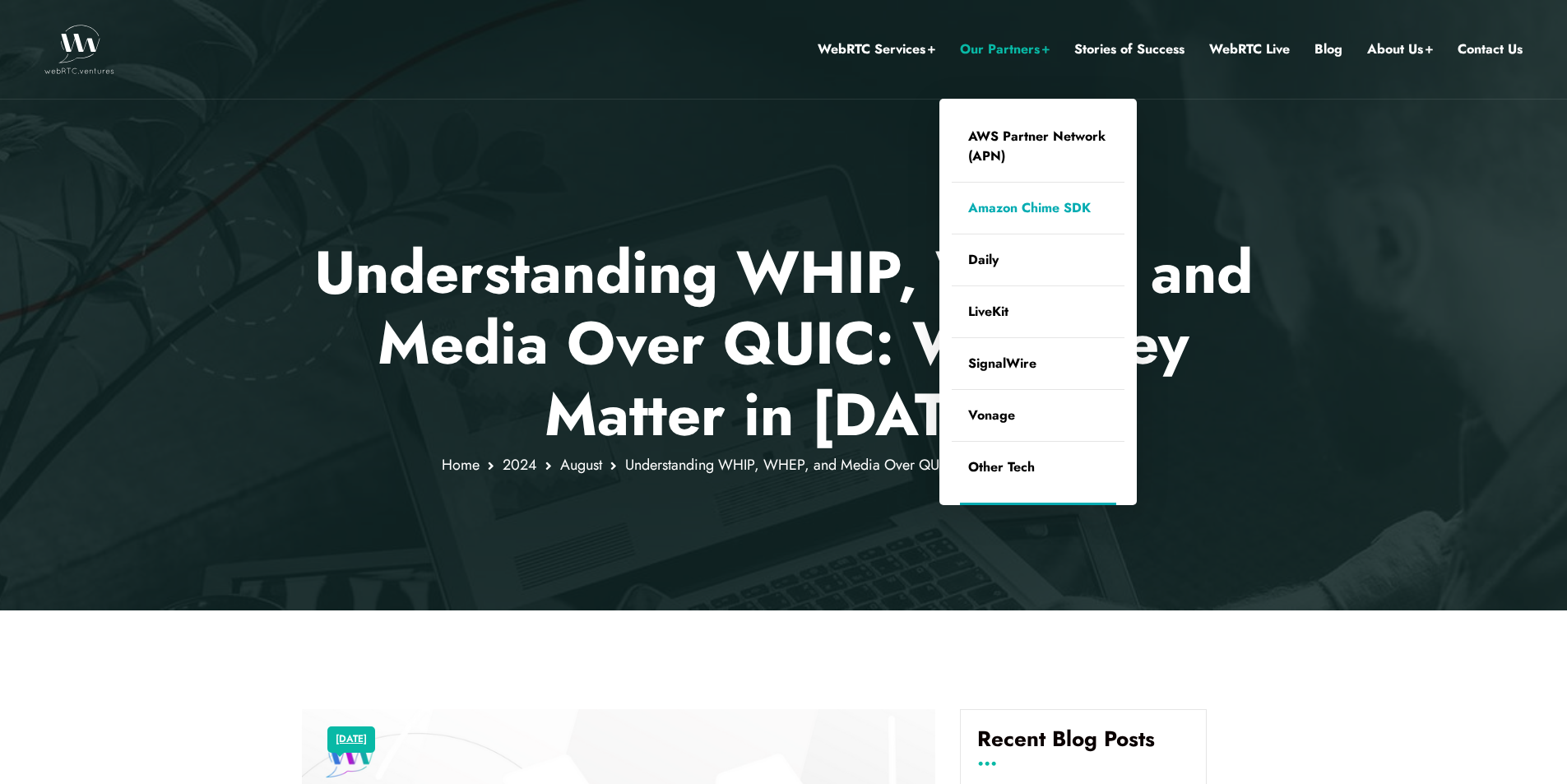
click at [1027, 209] on link "Amazon Chime SDK" at bounding box center [1038, 207] width 173 height 51
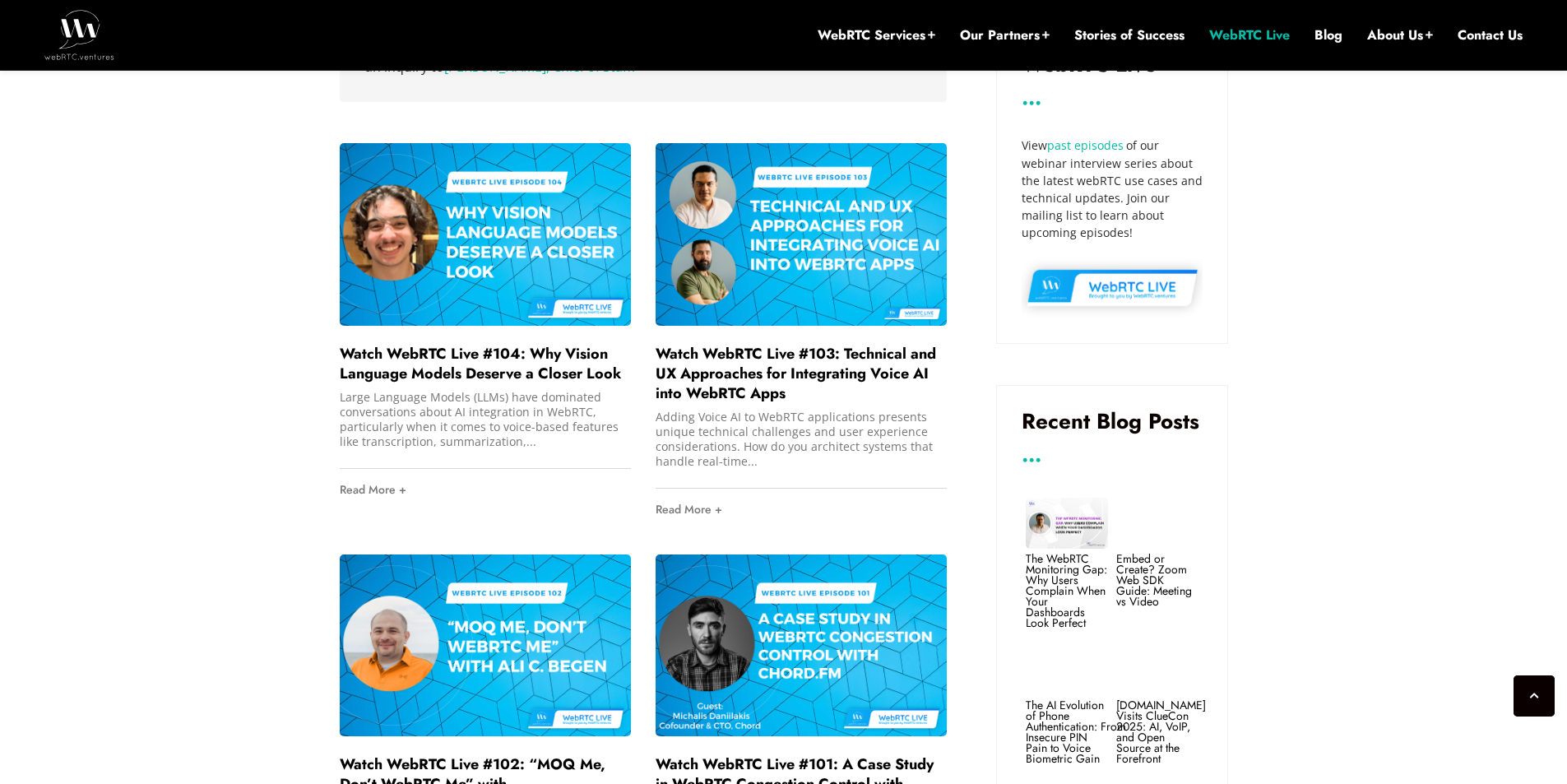
scroll to position [893, 0]
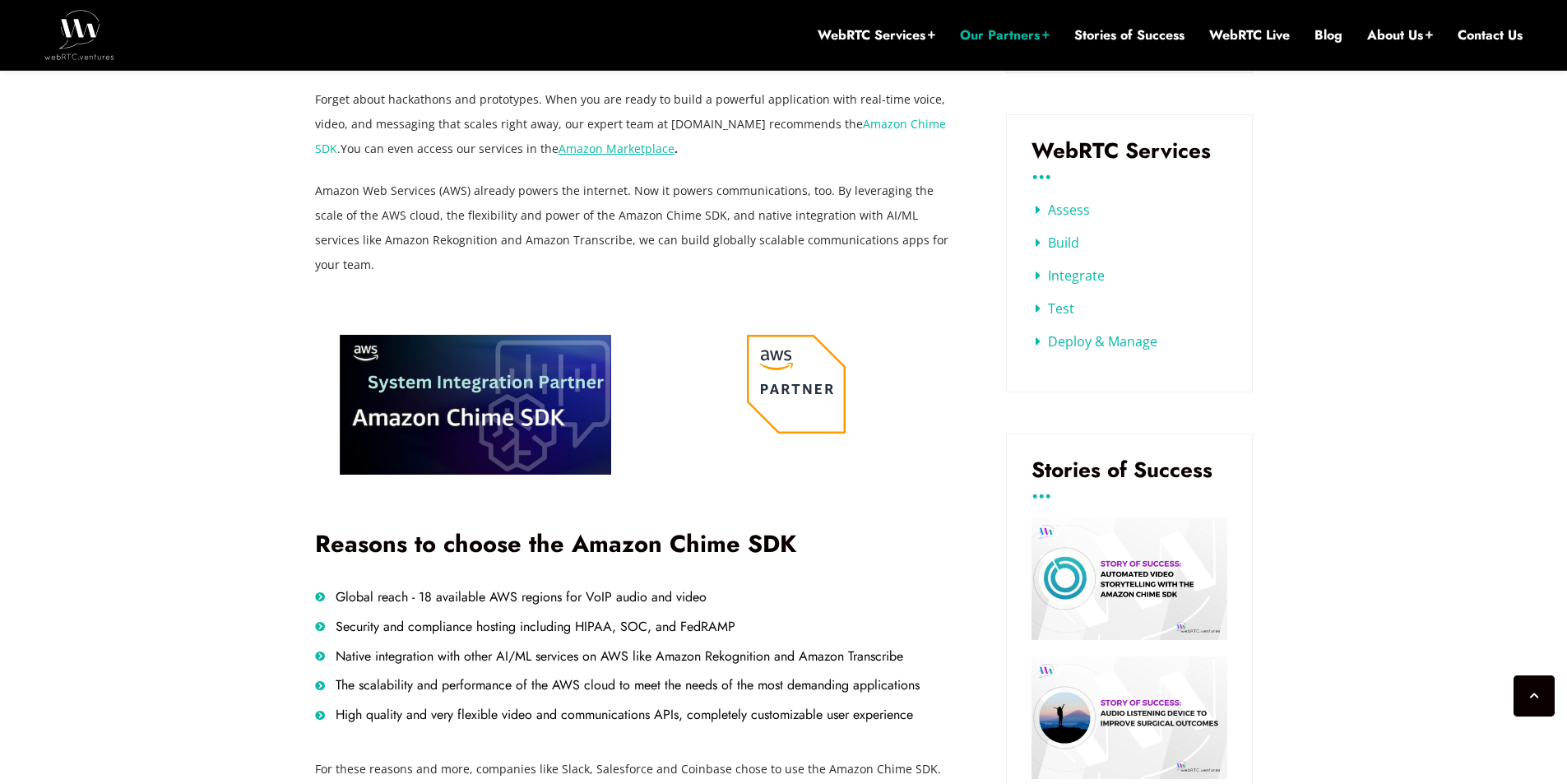
scroll to position [797, 0]
drag, startPoint x: 314, startPoint y: 98, endPoint x: 931, endPoint y: 236, distance: 632.2
click at [931, 236] on div "Forget about hackathons and prototypes. When you are ready to build a powerful …" at bounding box center [636, 180] width 641 height 190
click at [702, 216] on p "Amazon Web Services (AWS) already powers the internet. Now it powers communicat…" at bounding box center [636, 227] width 641 height 99
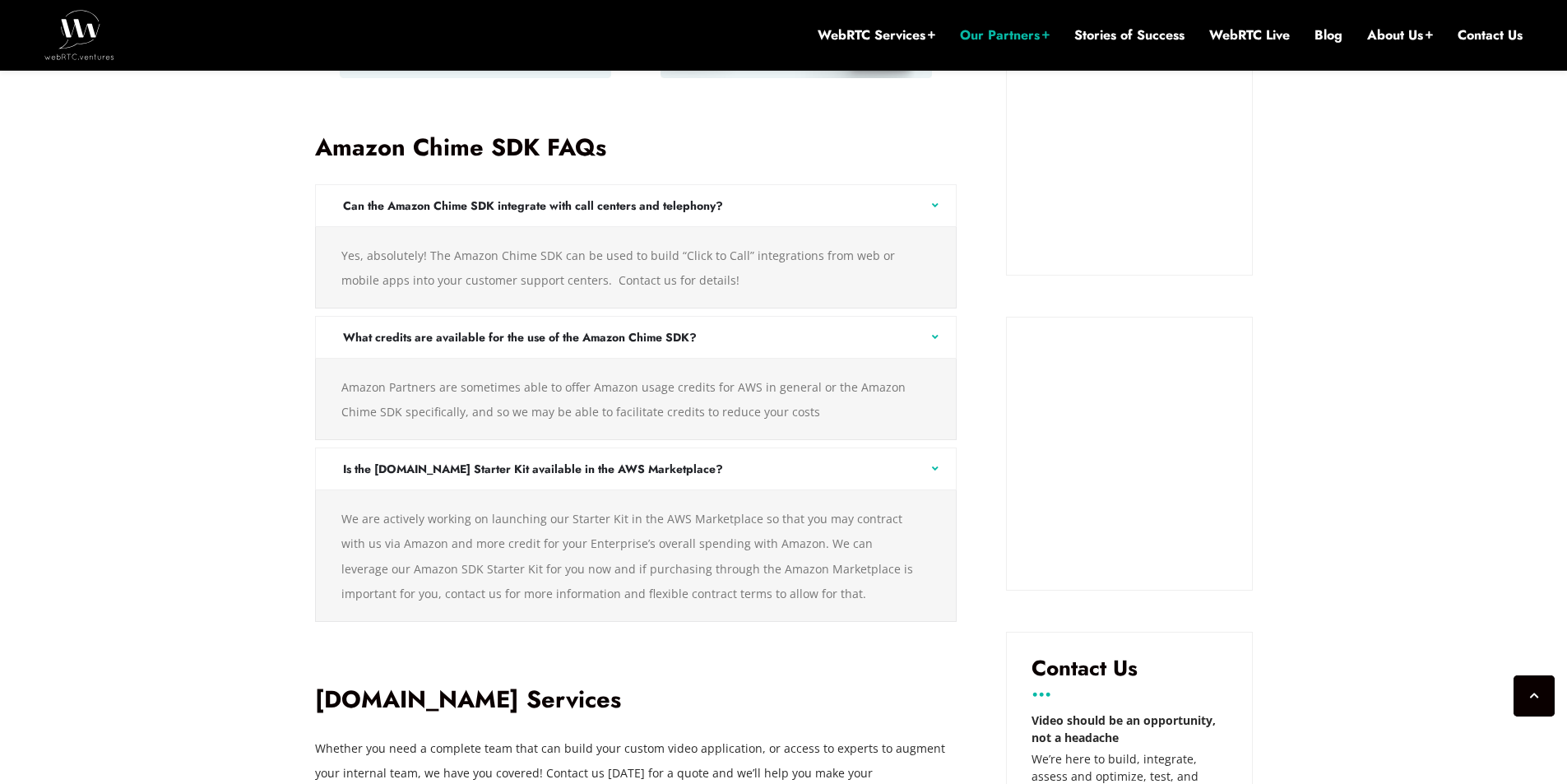
scroll to position [0, 0]
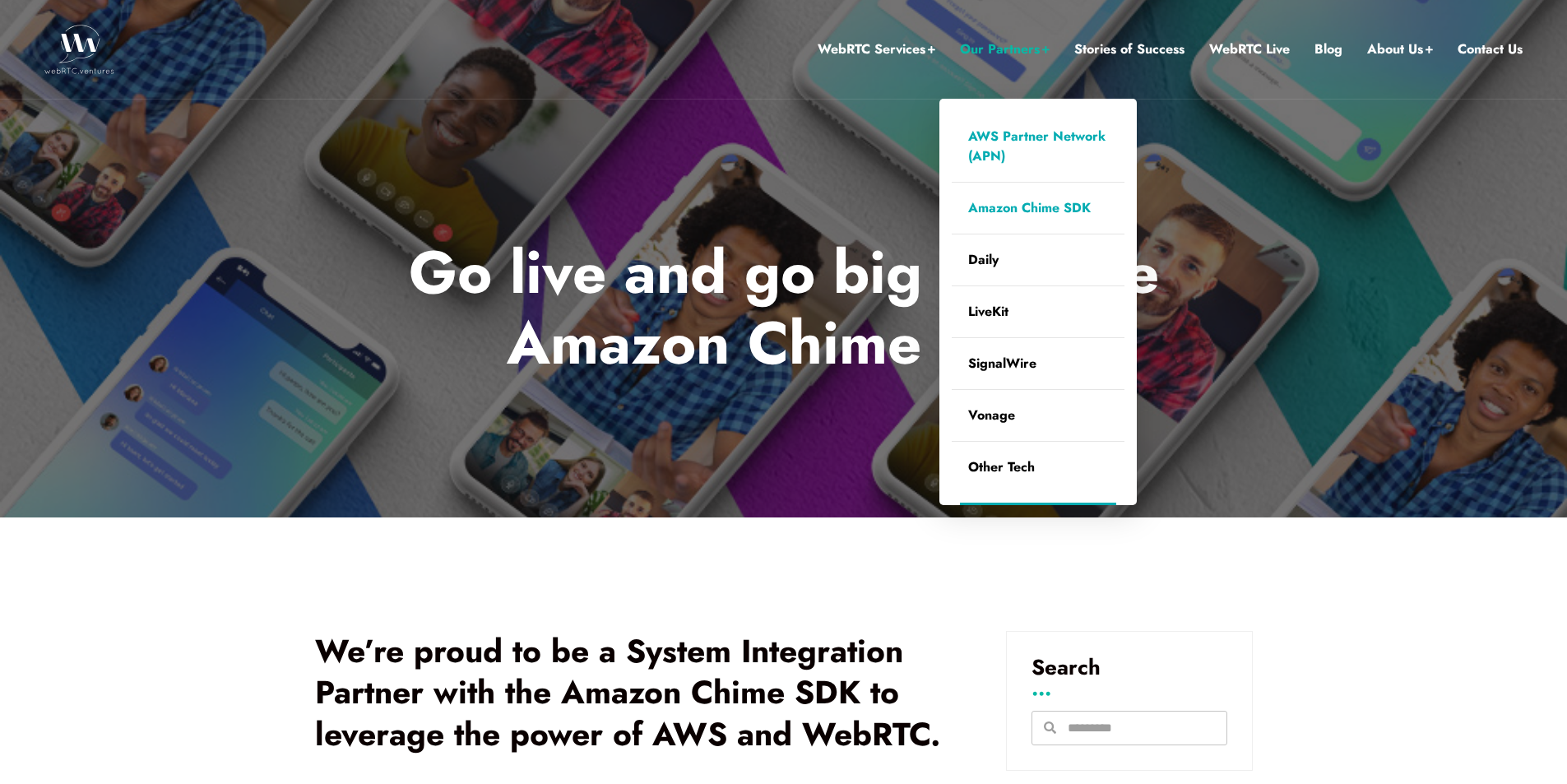
click at [1009, 149] on link "AWS Partner Network (APN)" at bounding box center [1038, 147] width 173 height 71
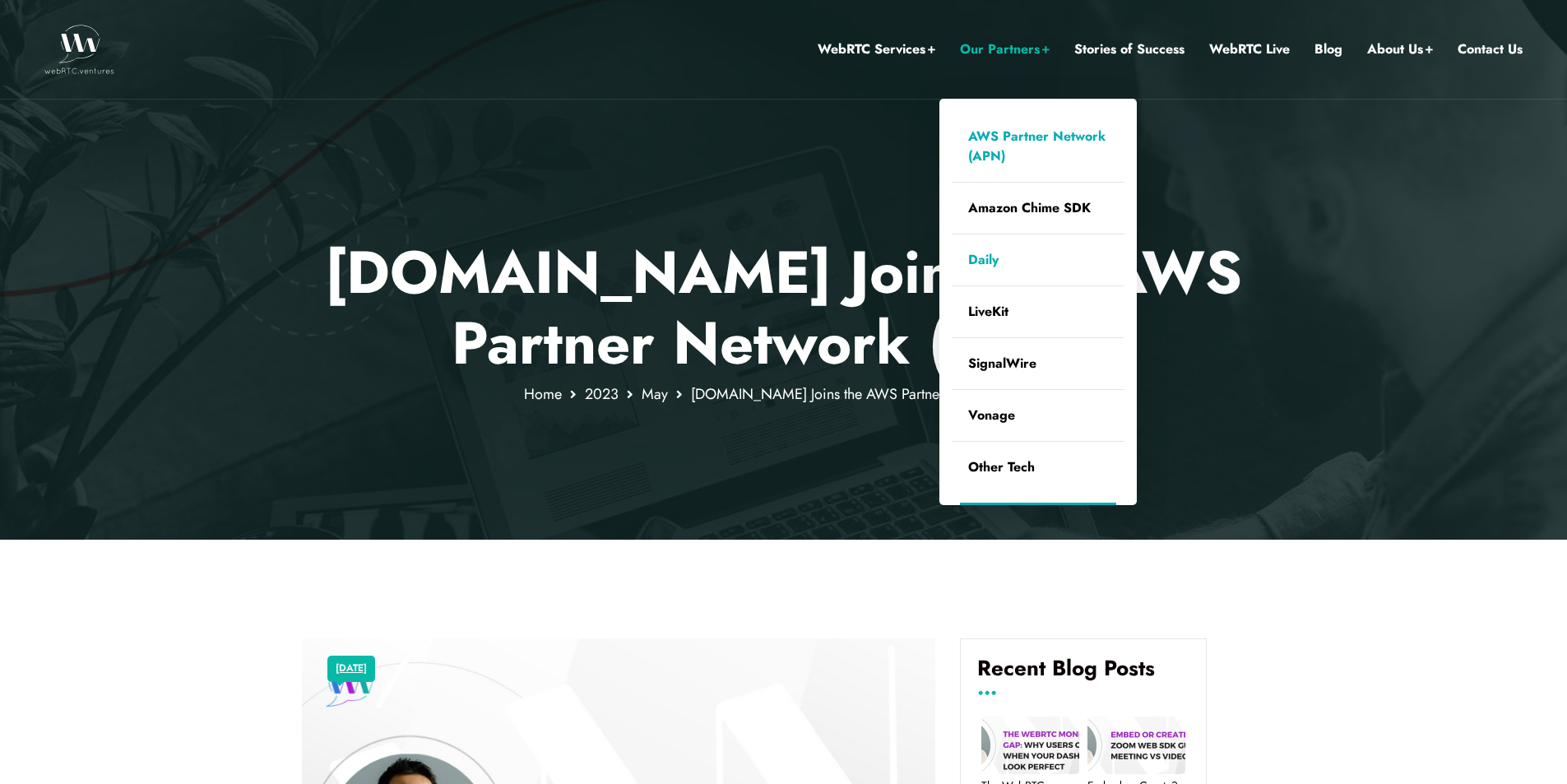
click at [999, 257] on link "Daily" at bounding box center [1038, 260] width 173 height 51
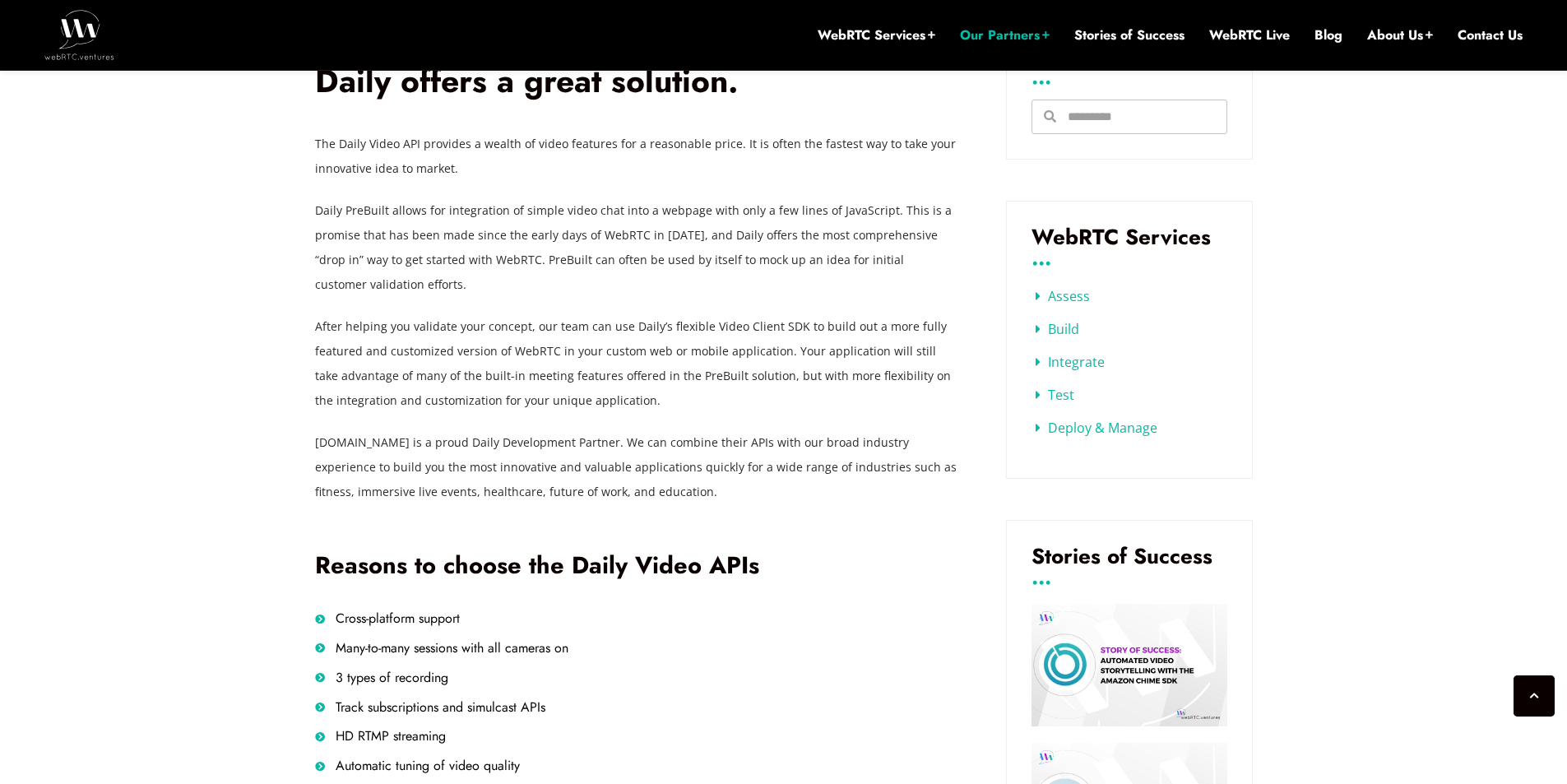
scroll to position [620, 0]
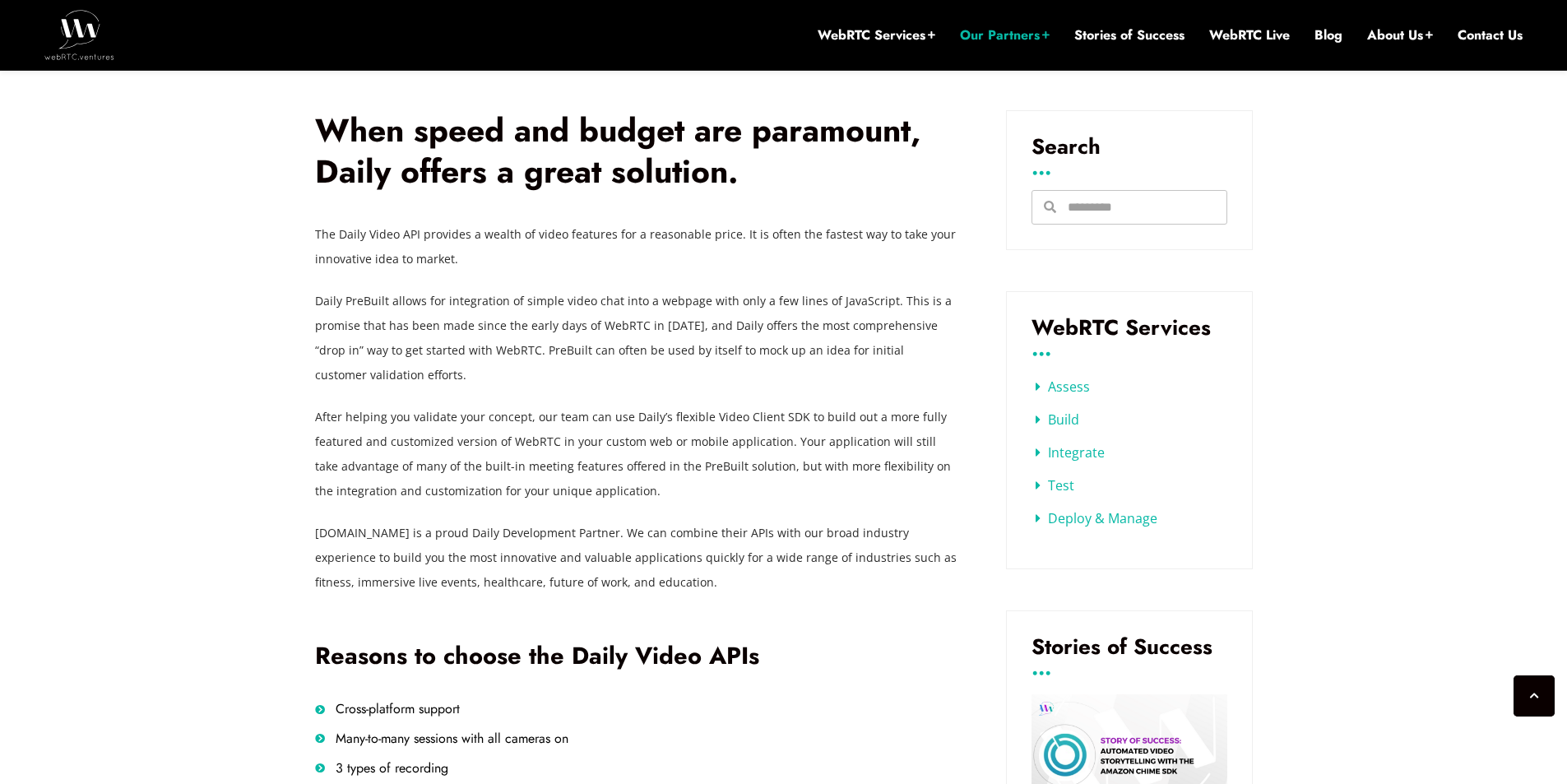
drag, startPoint x: 678, startPoint y: 270, endPoint x: 826, endPoint y: 592, distance: 354.4
click at [826, 592] on div "The Daily Video API provides a wealth of video features for a reasonable price.…" at bounding box center [636, 408] width 641 height 373
click at [796, 420] on p "After helping you validate your concept, our team can use Daily’s flexible Vide…" at bounding box center [636, 454] width 641 height 99
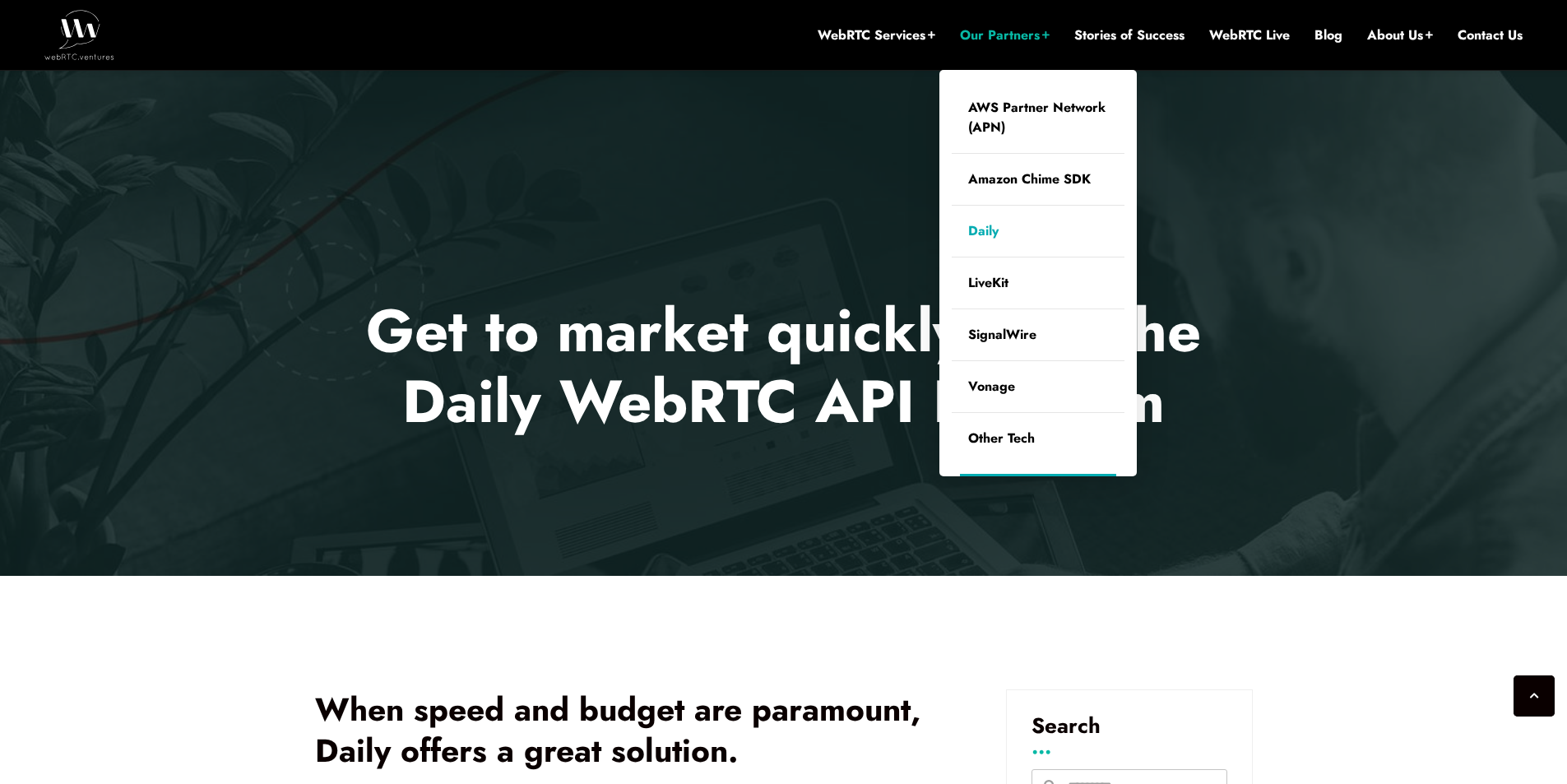
scroll to position [0, 0]
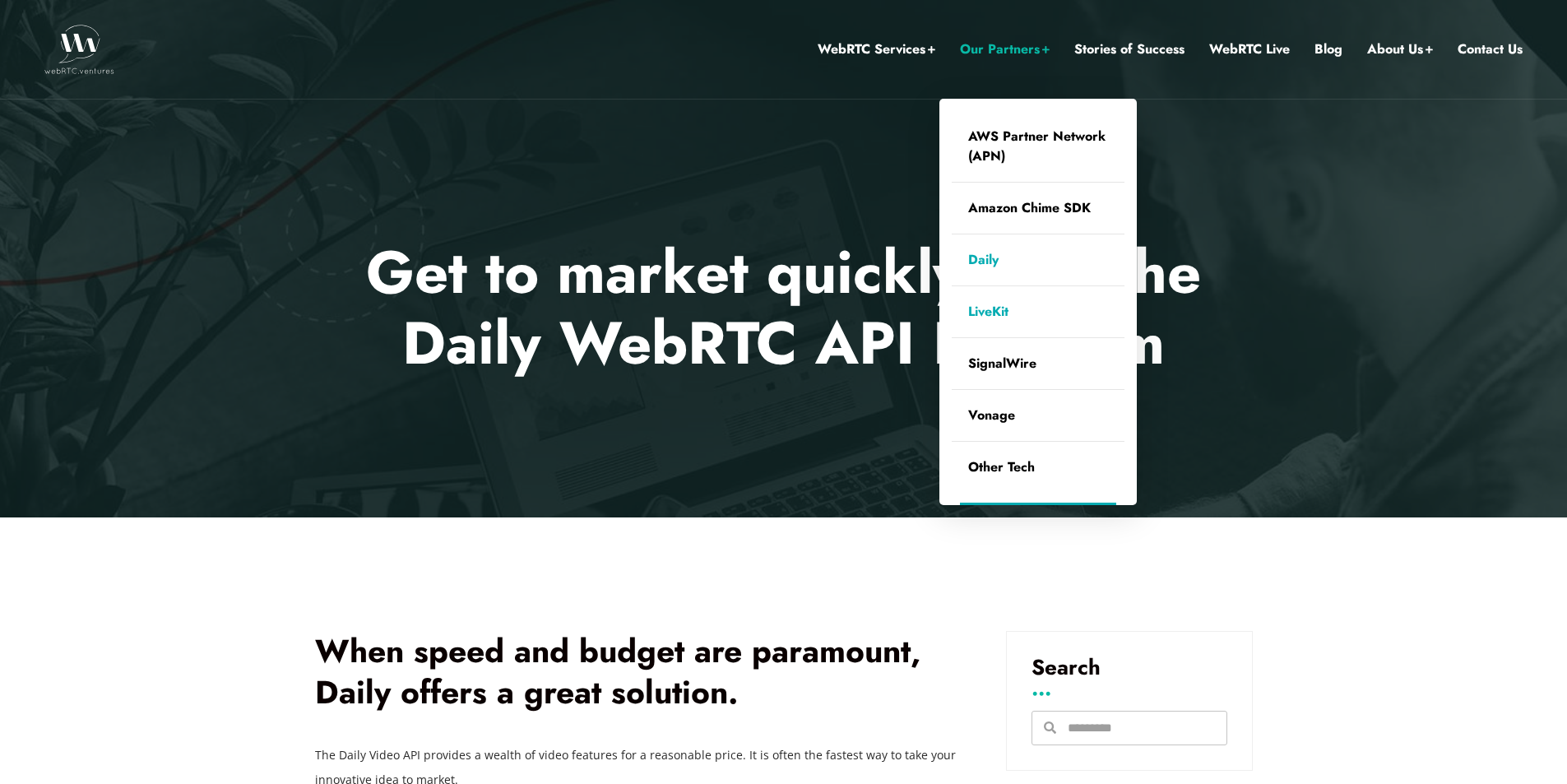
click at [992, 308] on link "LiveKit" at bounding box center [1038, 311] width 173 height 51
click at [995, 360] on link "SignalWire" at bounding box center [1038, 363] width 173 height 51
click at [999, 418] on link "Vonage" at bounding box center [1038, 415] width 173 height 51
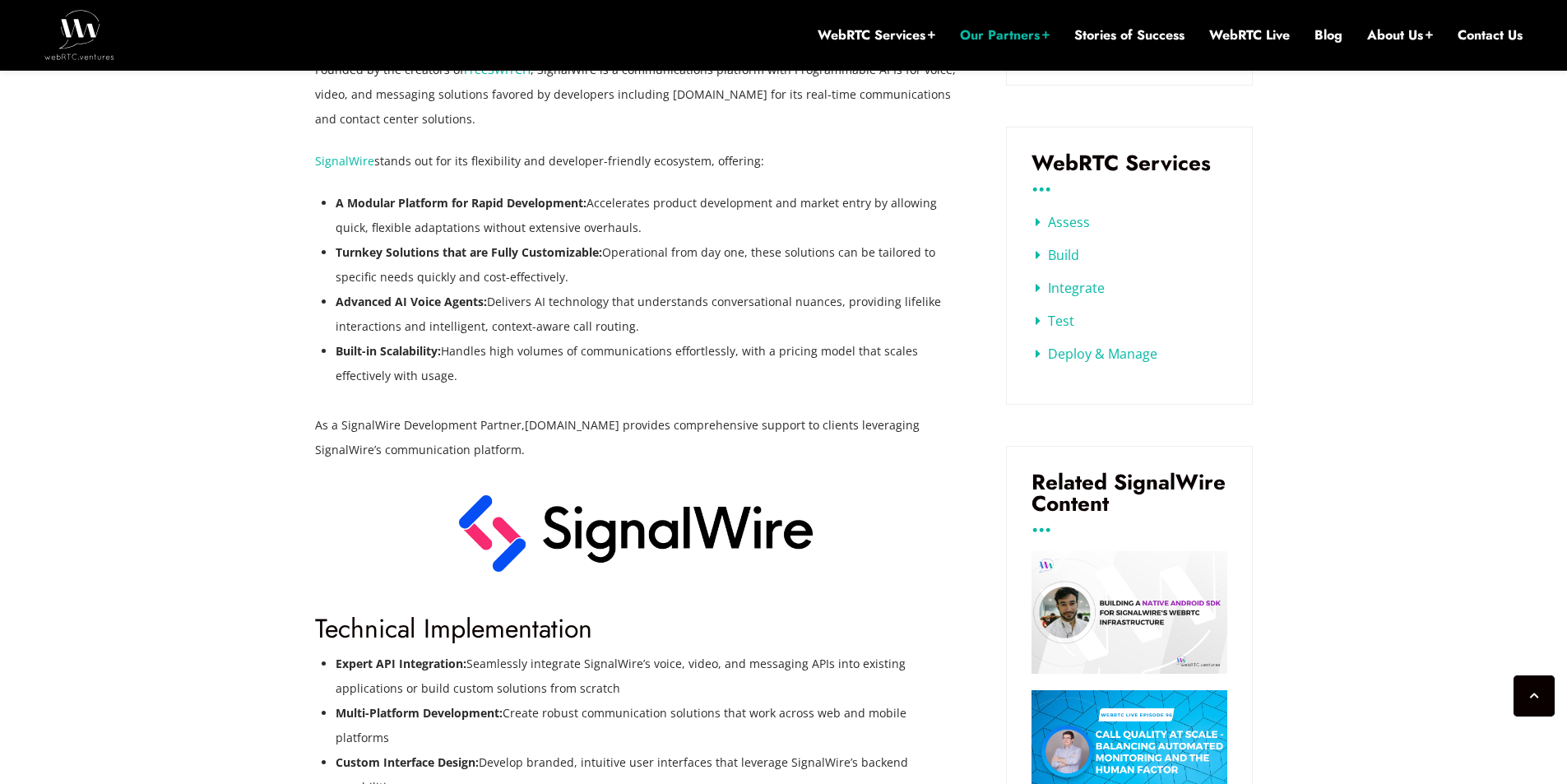
drag, startPoint x: 346, startPoint y: 204, endPoint x: 601, endPoint y: 380, distance: 309.8
click at [601, 380] on div "Founded by the creators of FreeSWITCH , SignalWire is a communications platform…" at bounding box center [636, 260] width 641 height 405
click at [601, 380] on li "Built-in Scalability: Handles high volumes of communications effortlessly, with…" at bounding box center [646, 363] width 621 height 50
